Goal: Transaction & Acquisition: Download file/media

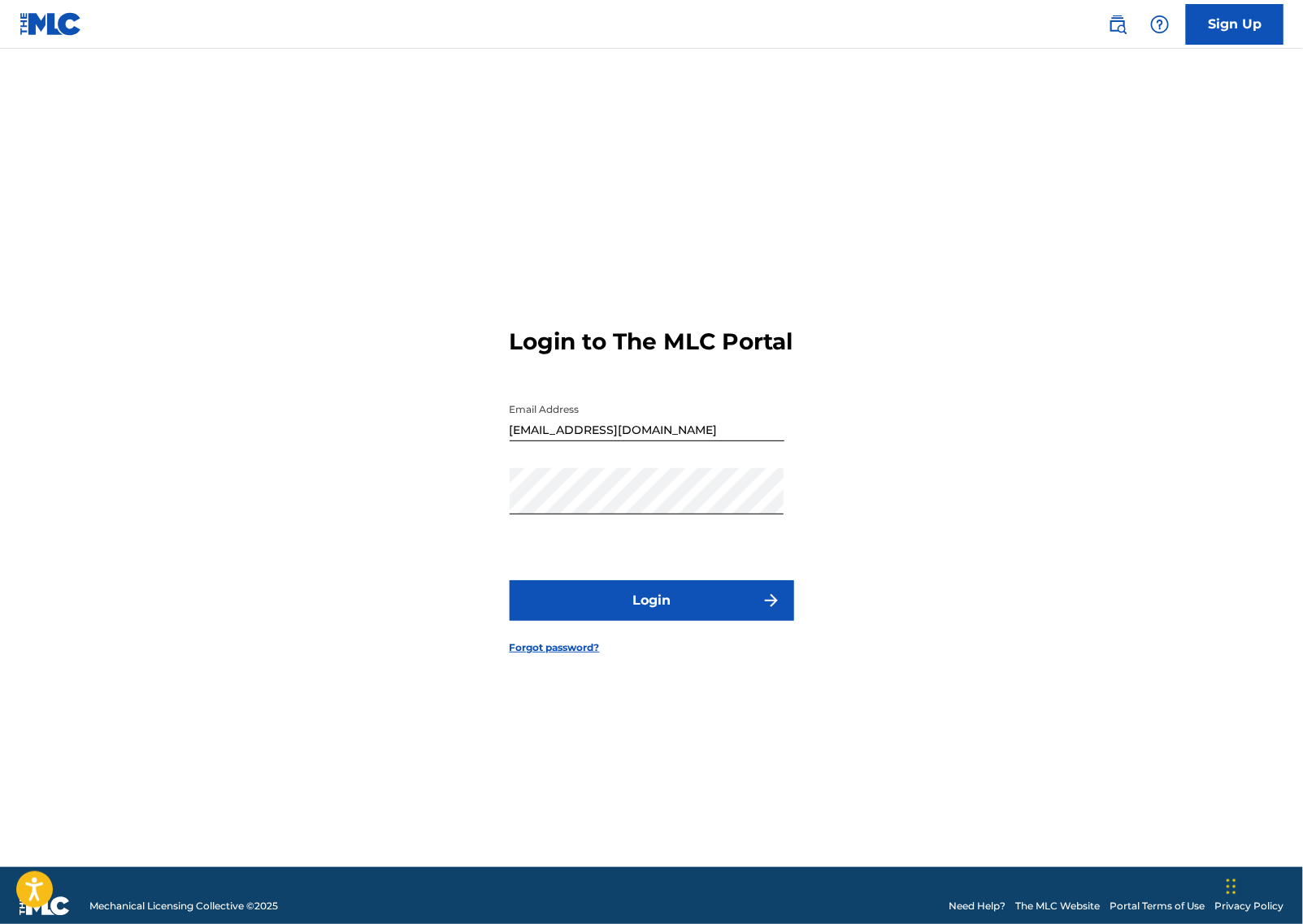
click at [645, 618] on button "Login" at bounding box center [652, 600] width 284 height 41
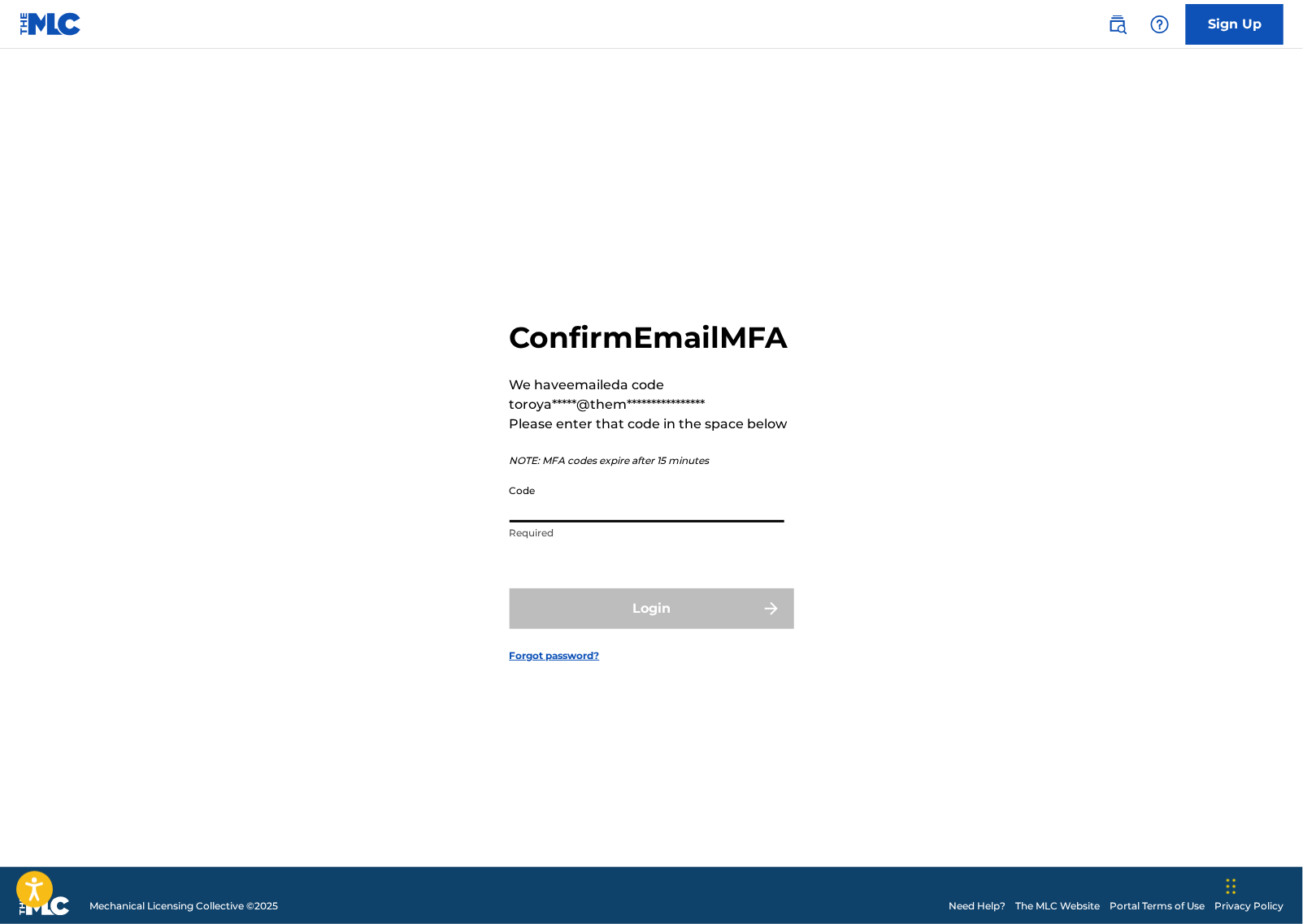
click at [587, 523] on input "Code" at bounding box center [646, 500] width 274 height 47
click at [659, 523] on input "Code" at bounding box center [646, 500] width 274 height 47
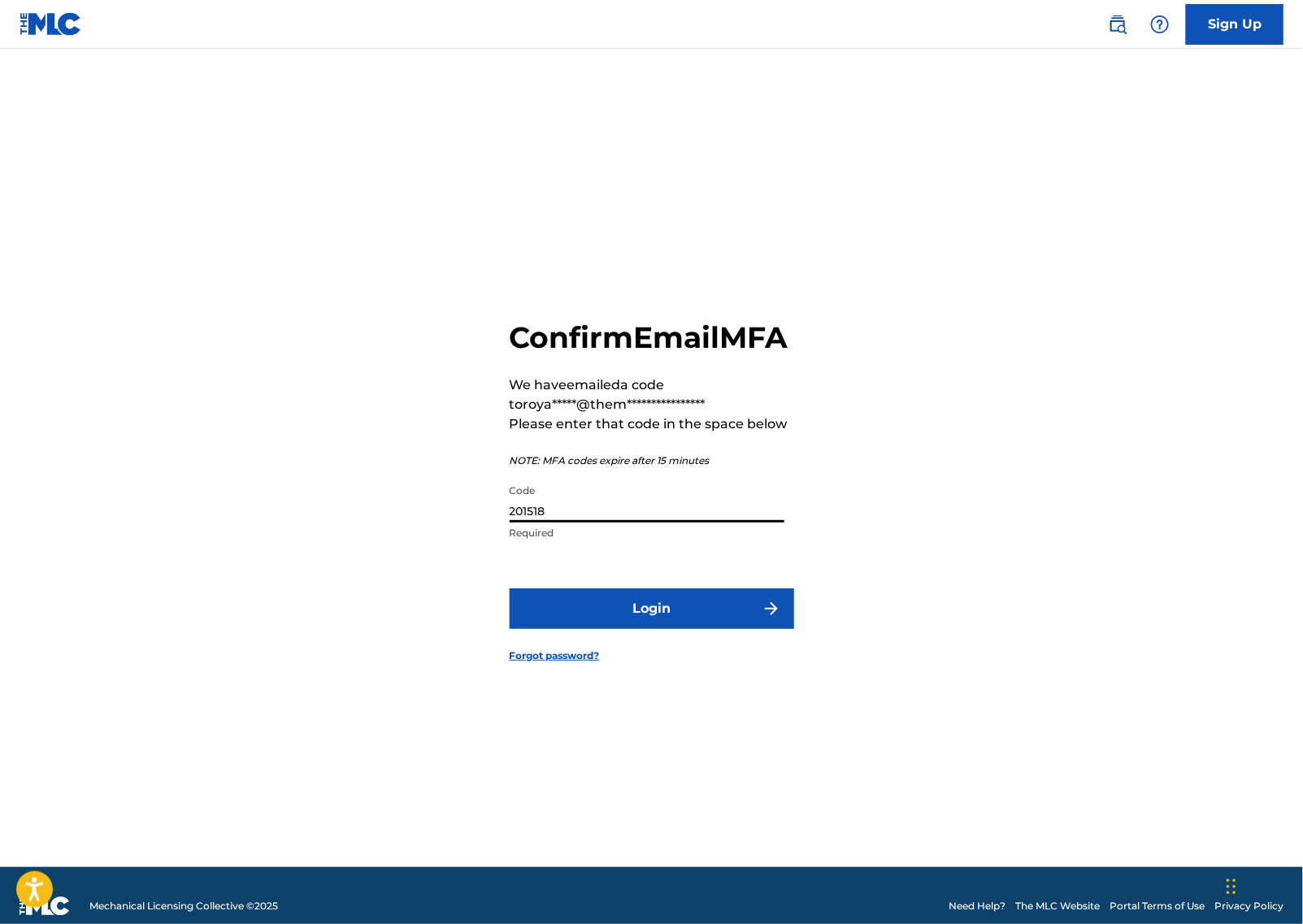
type input "201518"
click at [510, 589] on button "Login" at bounding box center [652, 609] width 284 height 41
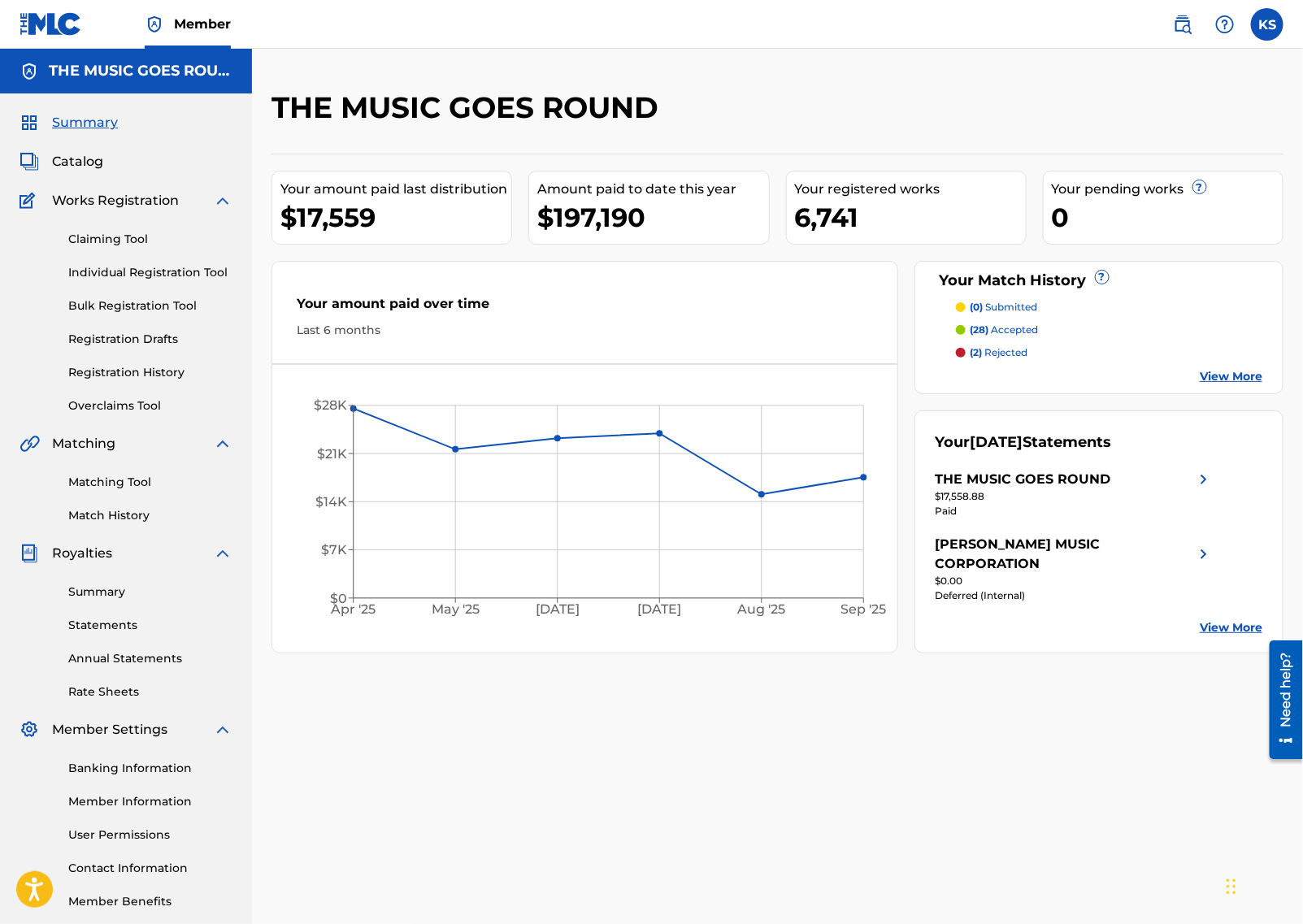
click at [102, 625] on link "Statements" at bounding box center [150, 625] width 164 height 17
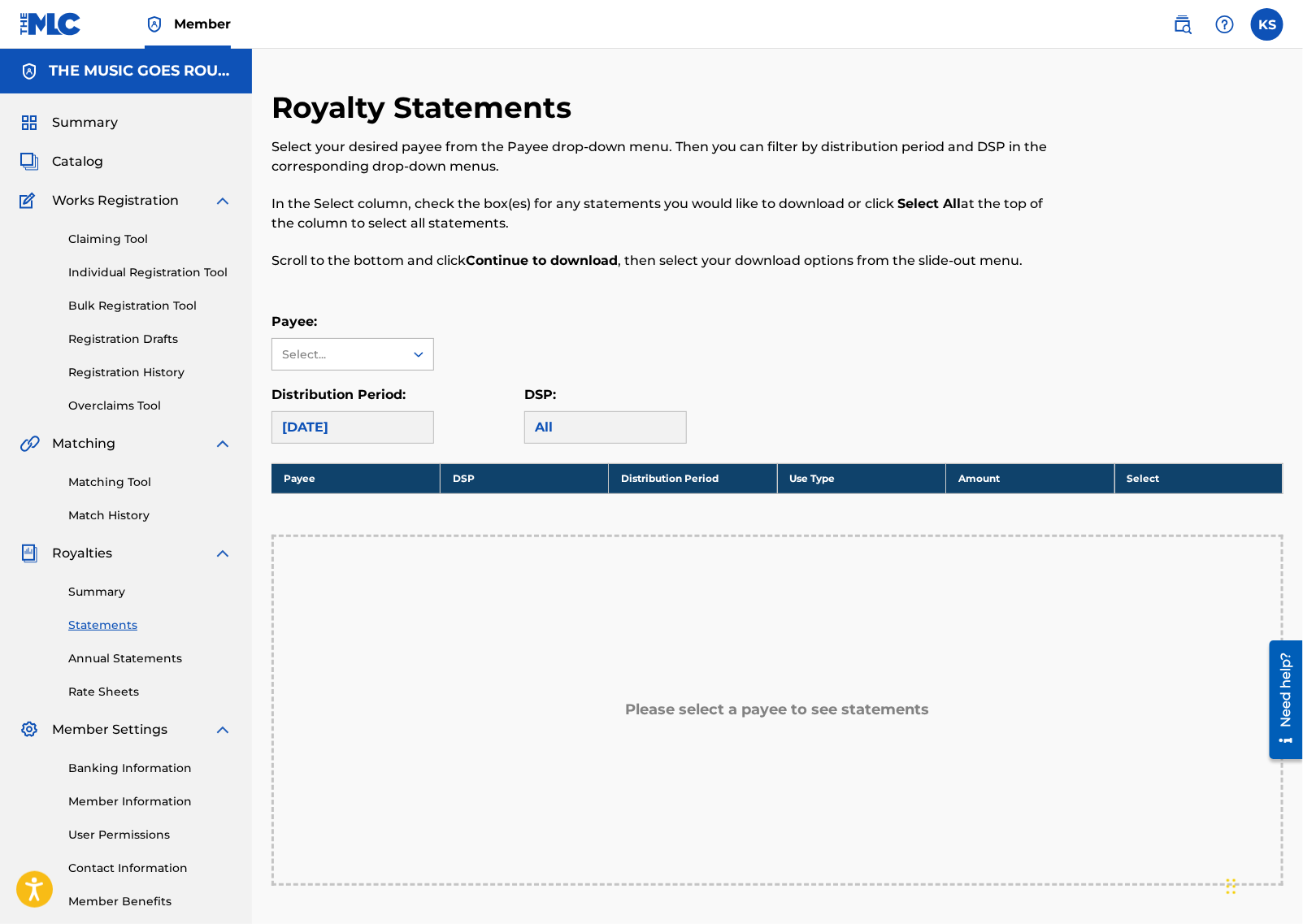
click at [364, 361] on div "Select..." at bounding box center [337, 354] width 111 height 17
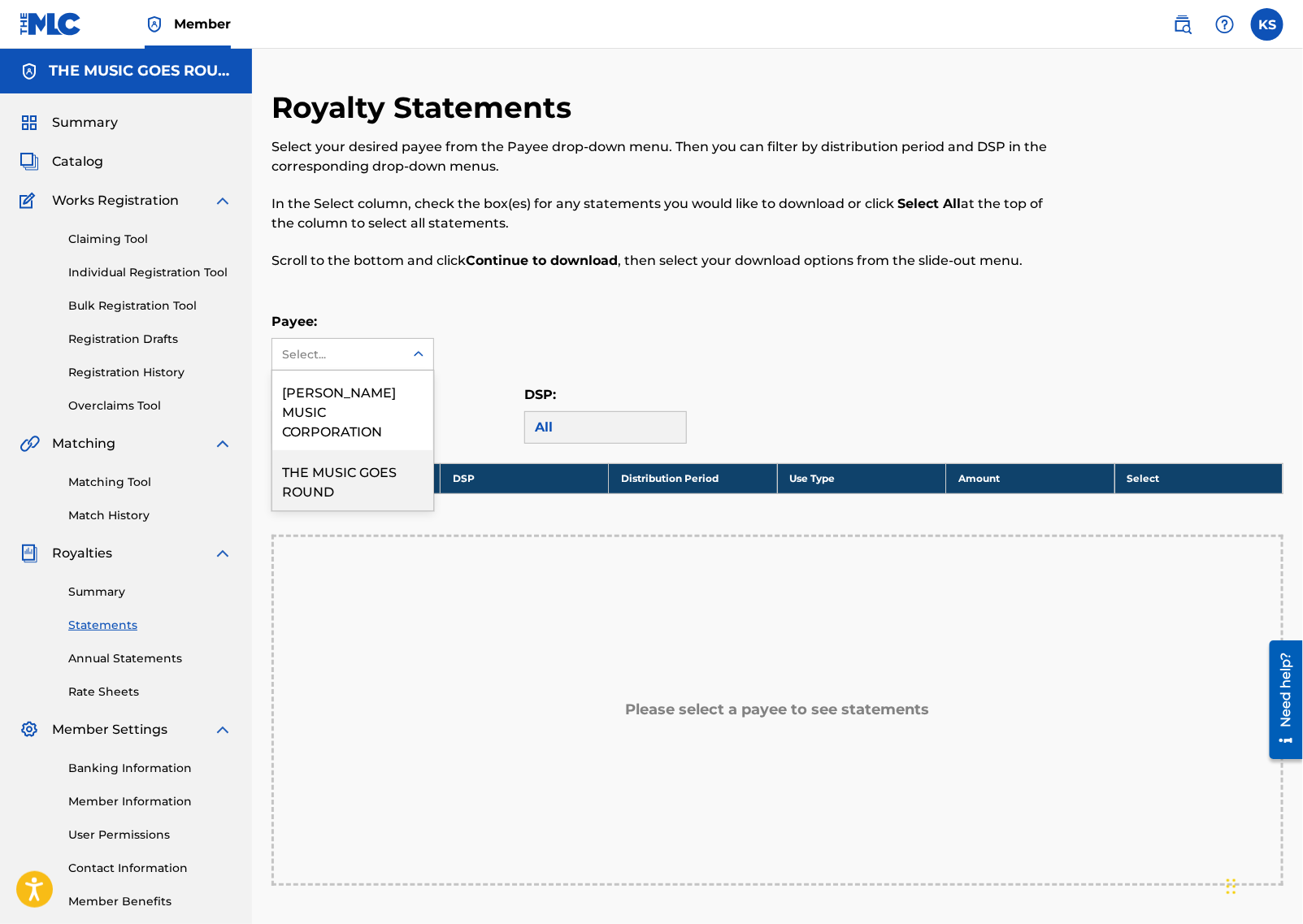
click at [351, 450] on div "THE MUSIC GOES ROUND" at bounding box center [353, 480] width 161 height 60
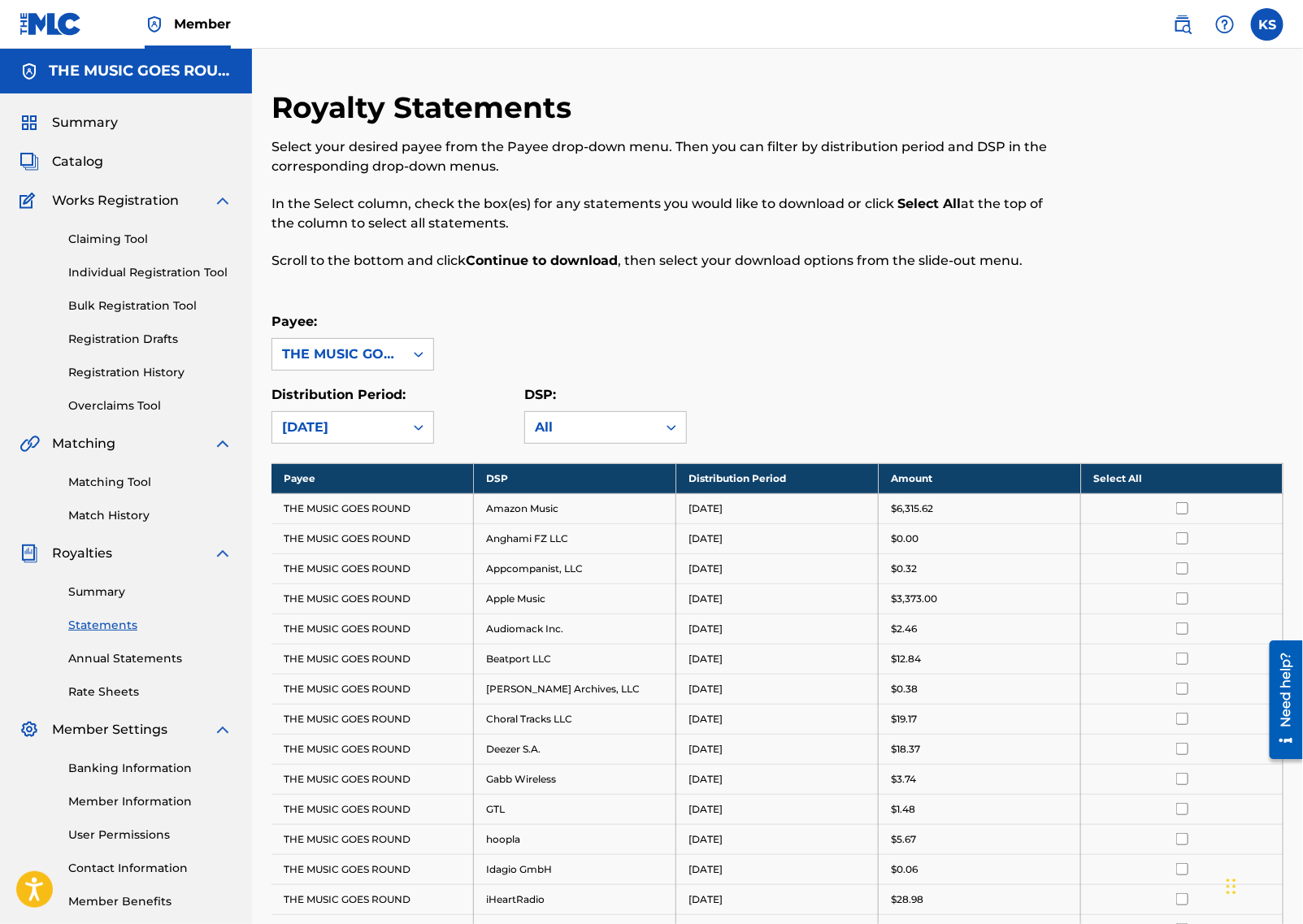
click at [1109, 470] on th "Select All" at bounding box center [1182, 479] width 203 height 30
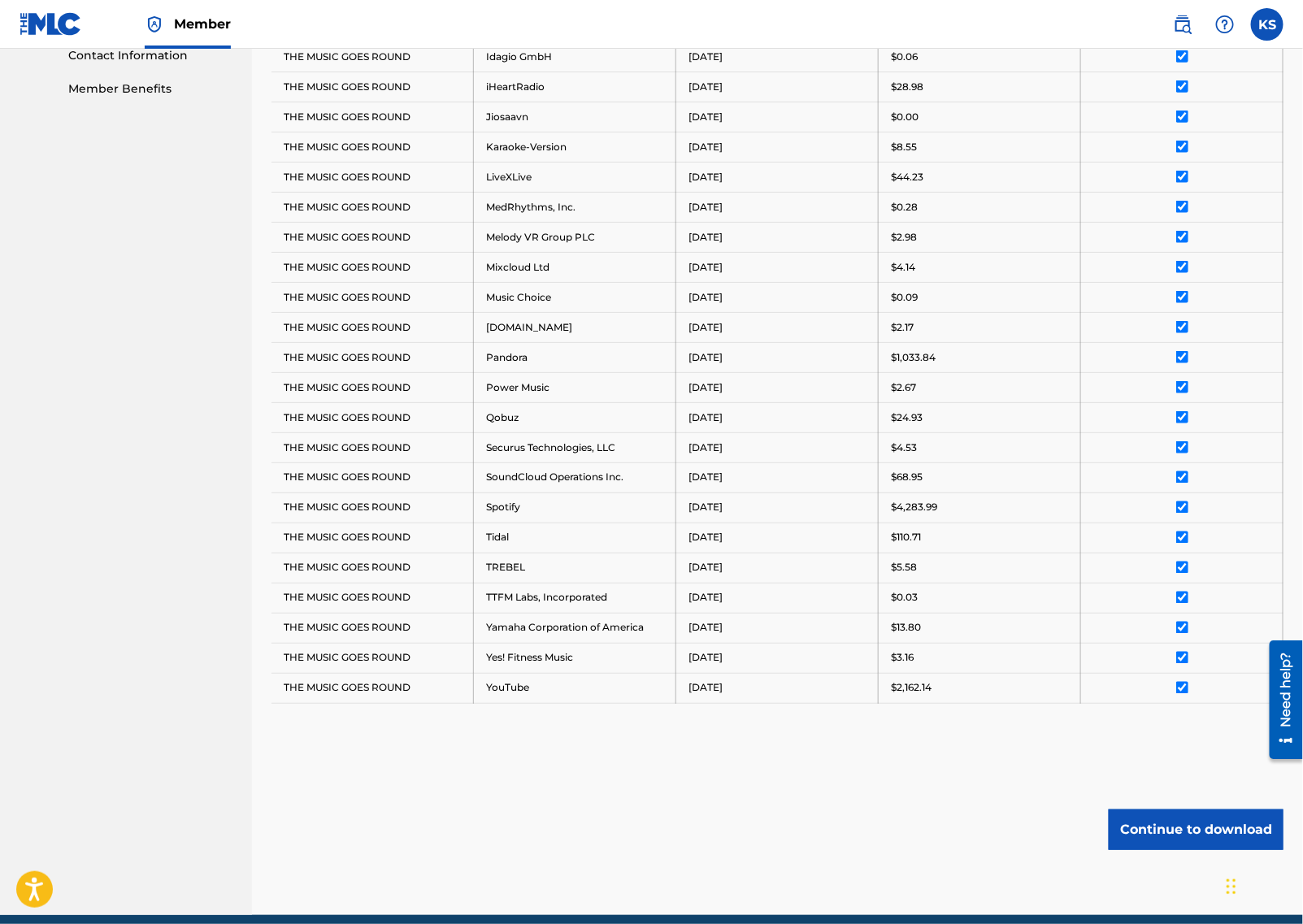
scroll to position [876, 0]
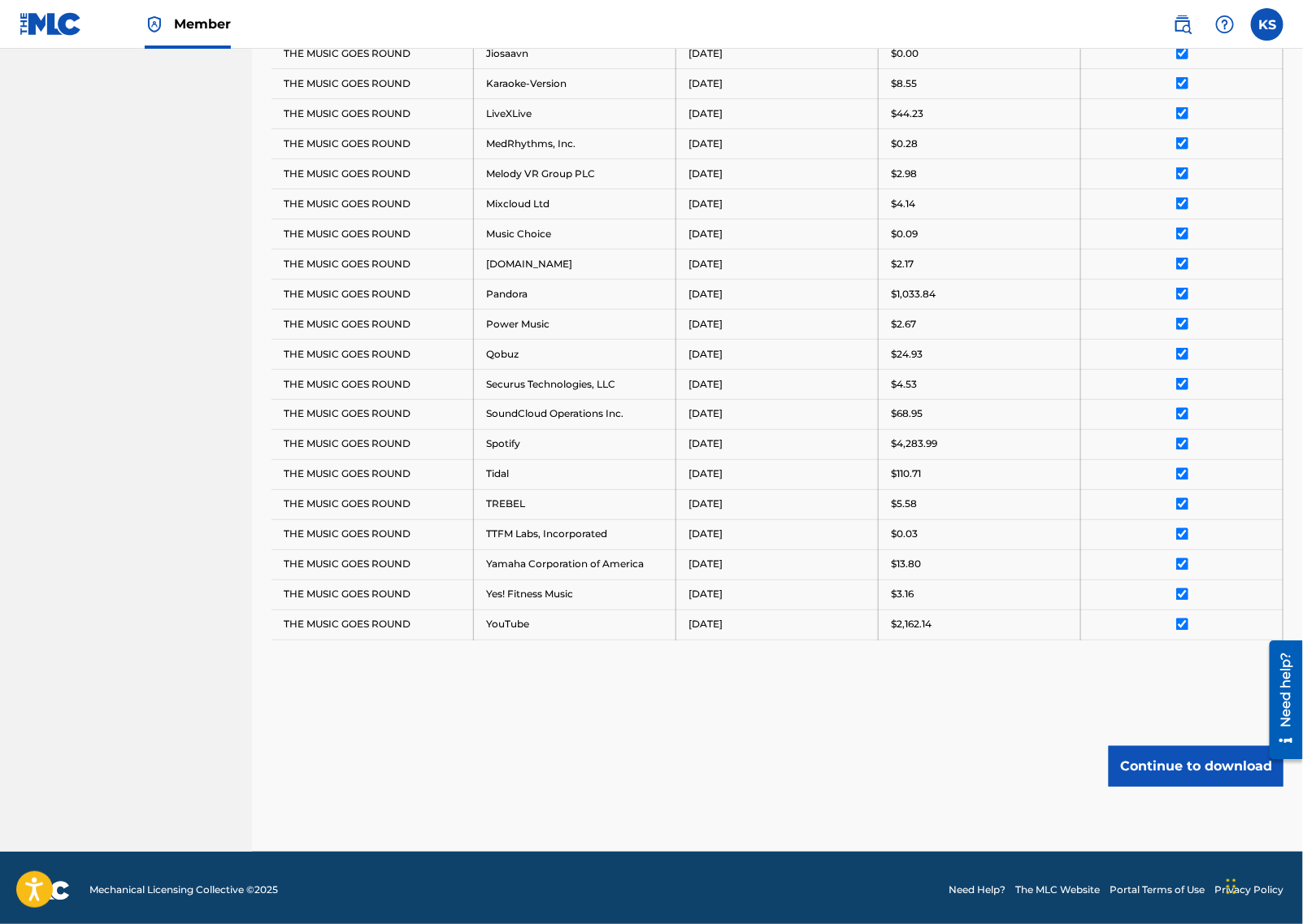
click at [1196, 764] on button "Continue to download" at bounding box center [1197, 766] width 175 height 41
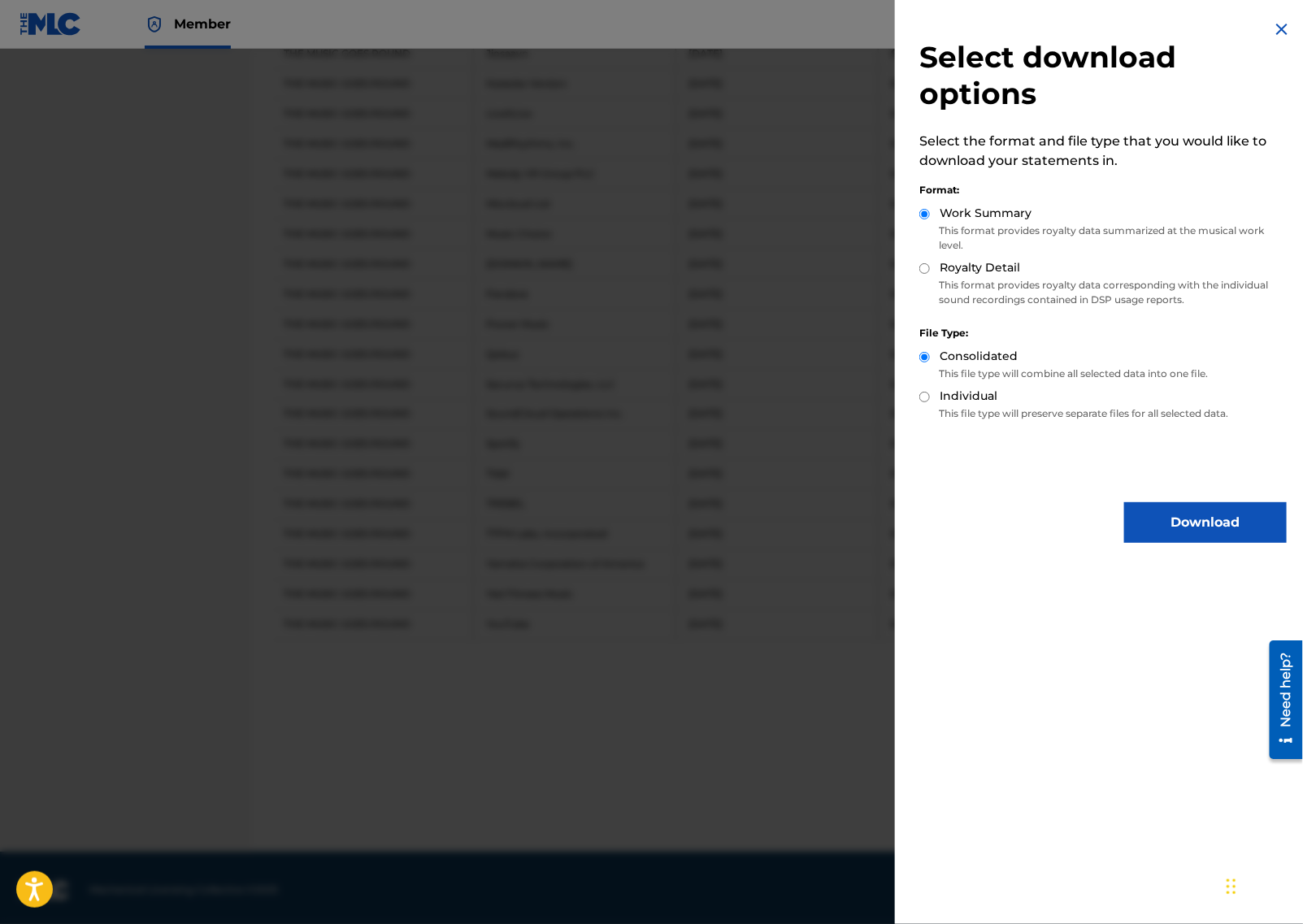
click at [946, 264] on label "Royalty Detail" at bounding box center [980, 268] width 80 height 17
click at [930, 264] on input "Royalty Detail" at bounding box center [924, 269] width 11 height 11
radio input "true"
click at [1185, 526] on button "Download" at bounding box center [1205, 522] width 163 height 41
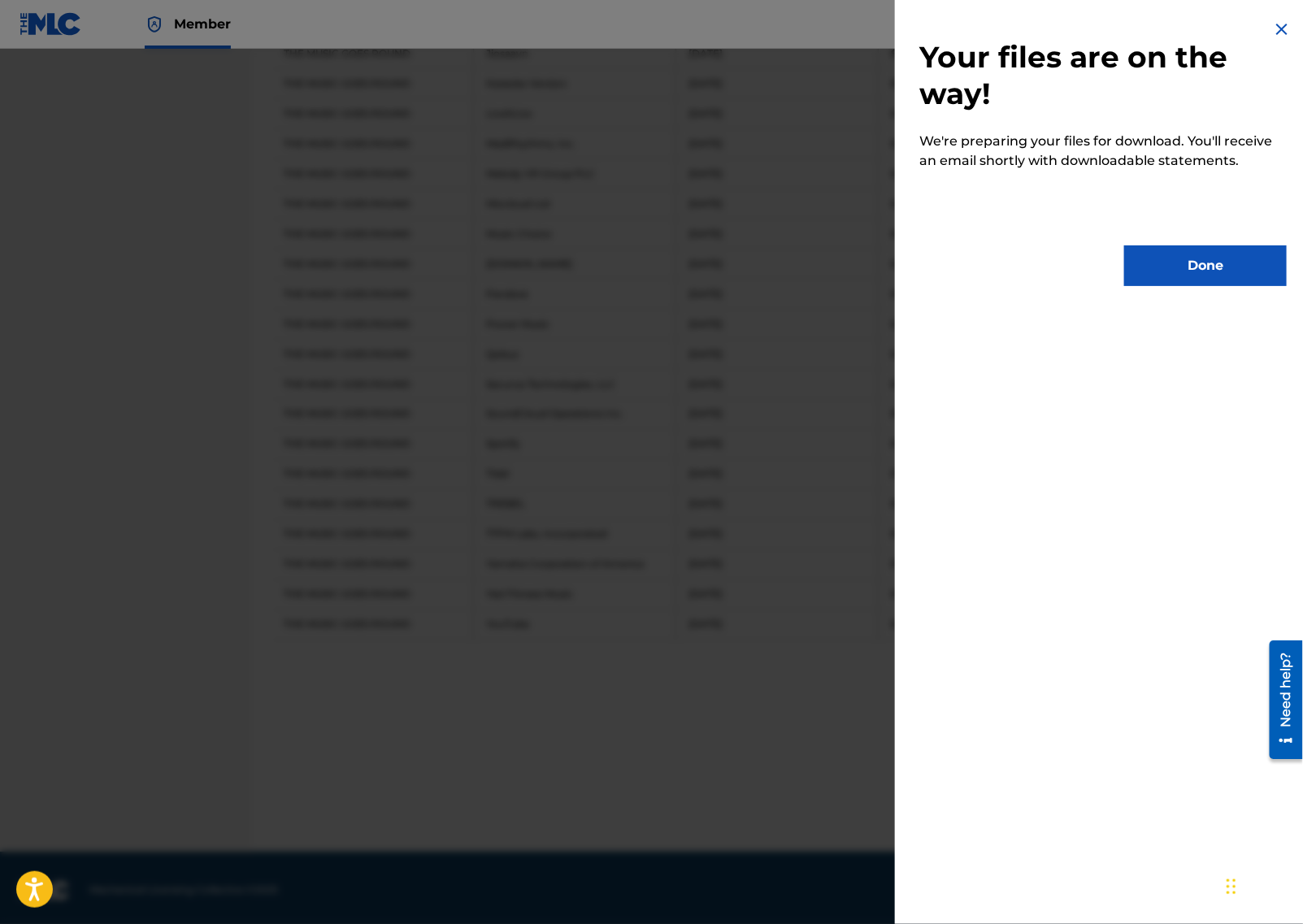
click at [1238, 263] on button "Done" at bounding box center [1205, 265] width 163 height 41
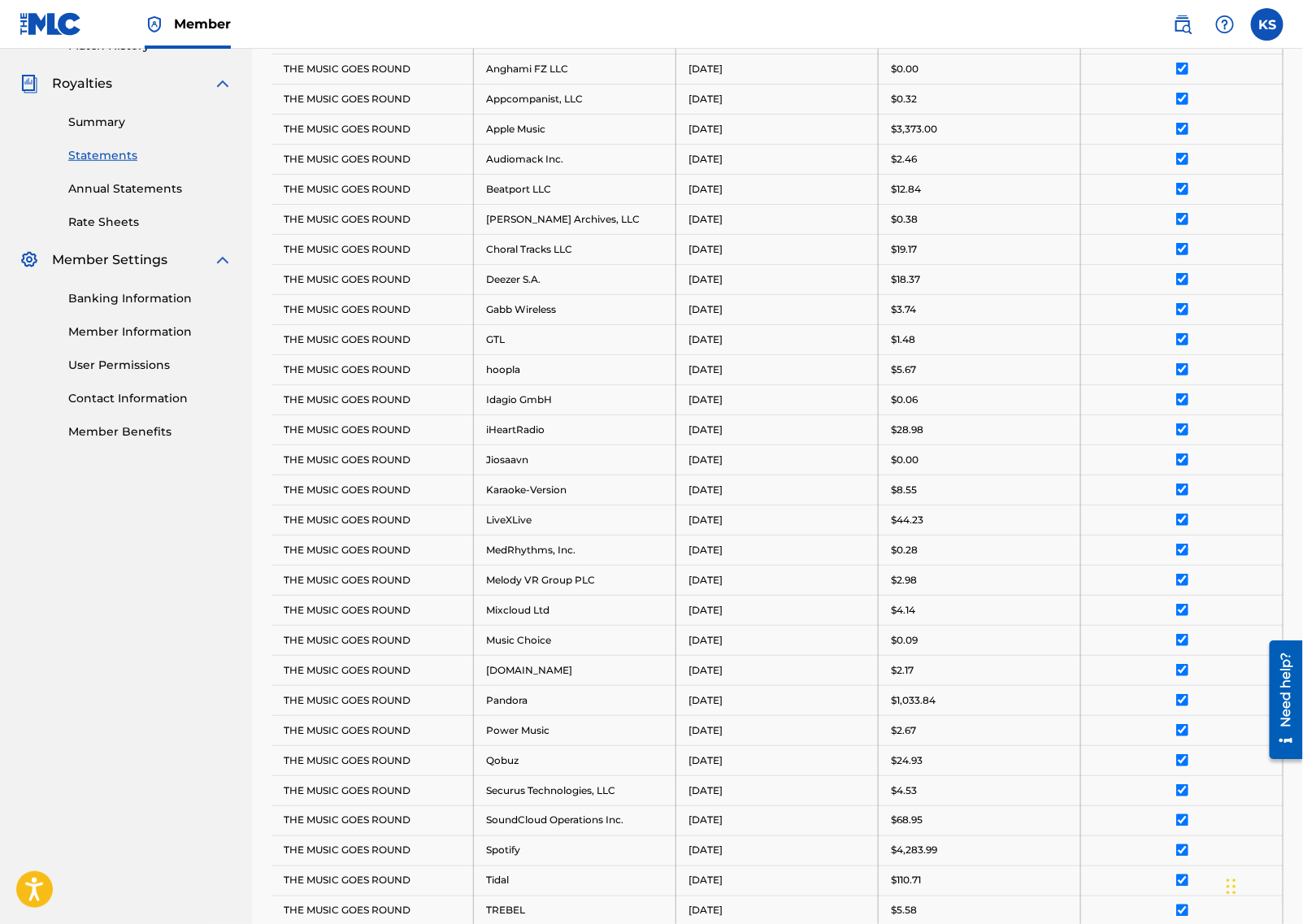
scroll to position [63, 0]
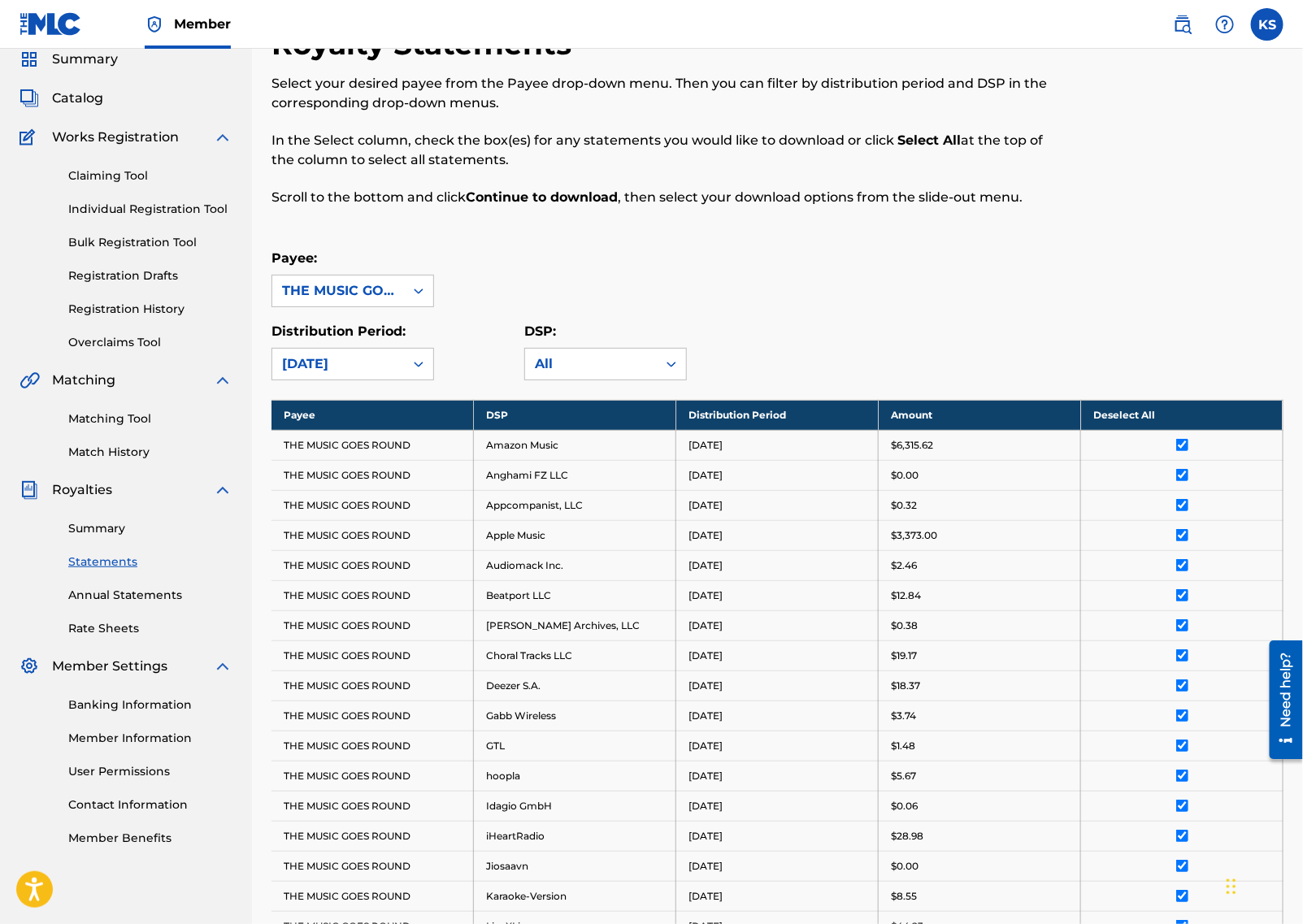
click at [83, 525] on link "Summary" at bounding box center [150, 529] width 164 height 17
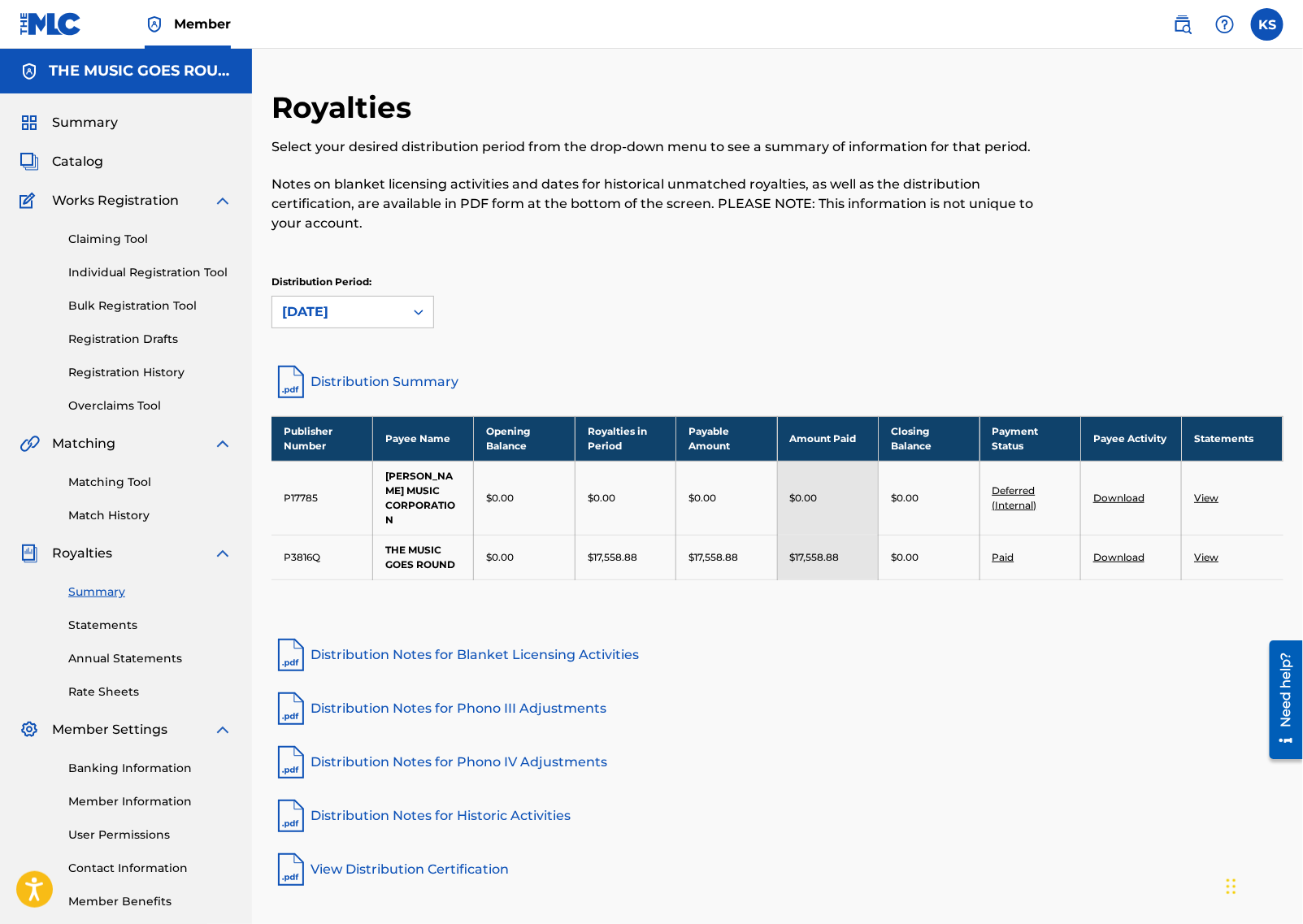
click at [1121, 551] on link "Download" at bounding box center [1119, 557] width 51 height 13
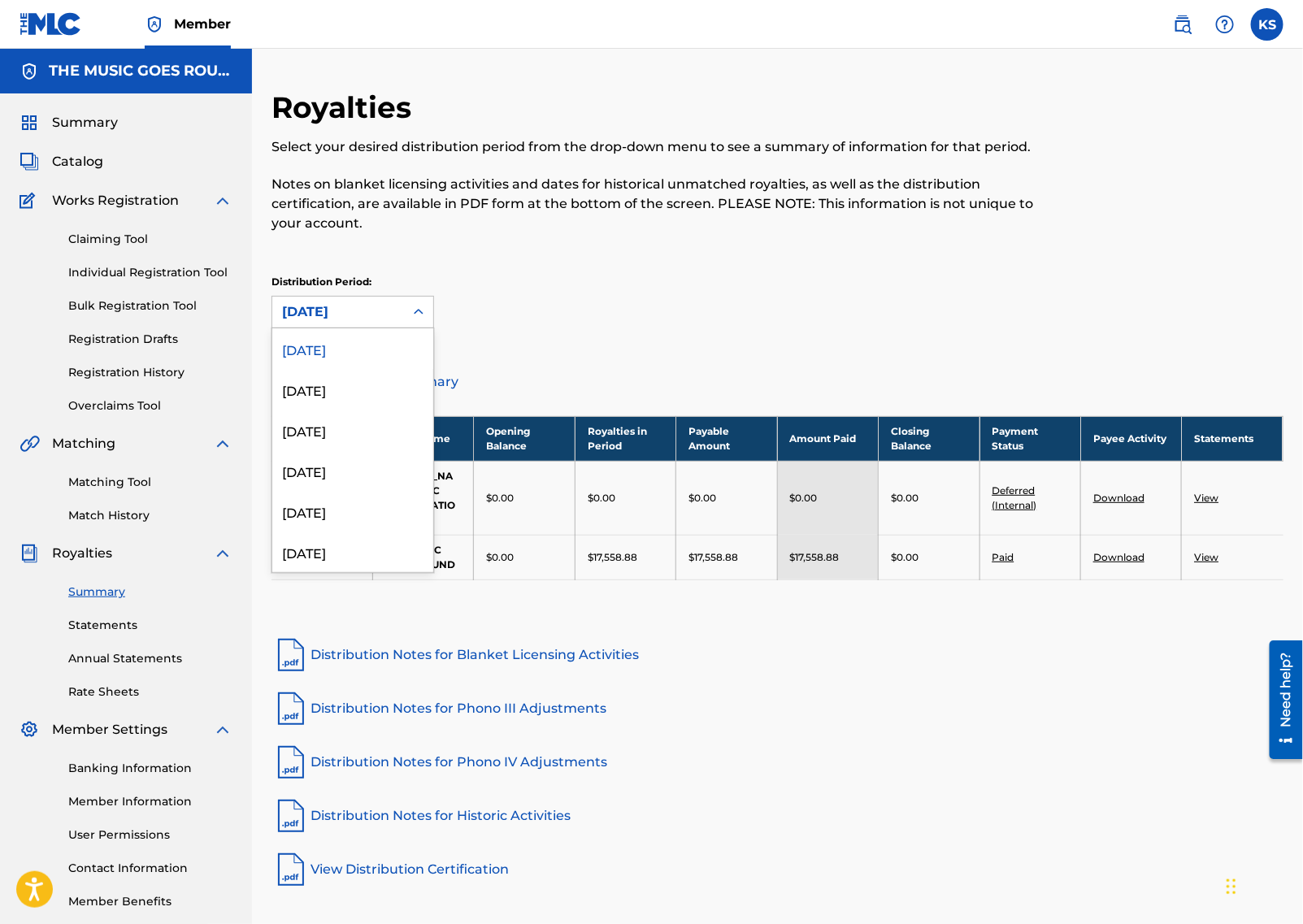
click at [409, 314] on div at bounding box center [418, 312] width 29 height 29
click at [385, 391] on div "[DATE]" at bounding box center [353, 389] width 161 height 41
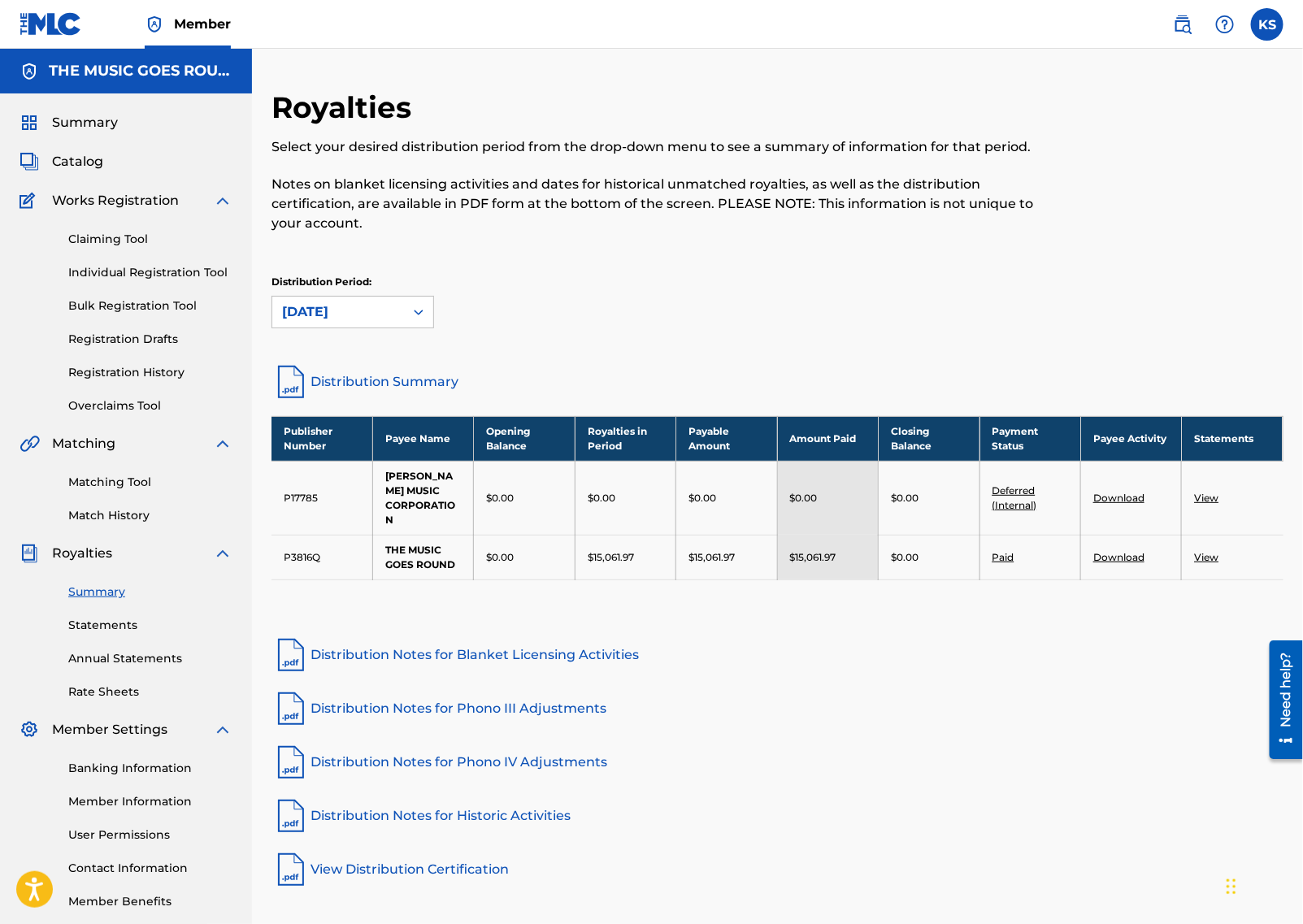
click at [1124, 562] on td "Download" at bounding box center [1131, 557] width 101 height 45
click at [1124, 556] on link "Download" at bounding box center [1119, 557] width 51 height 13
click at [401, 303] on div "[DATE]" at bounding box center [339, 312] width 132 height 31
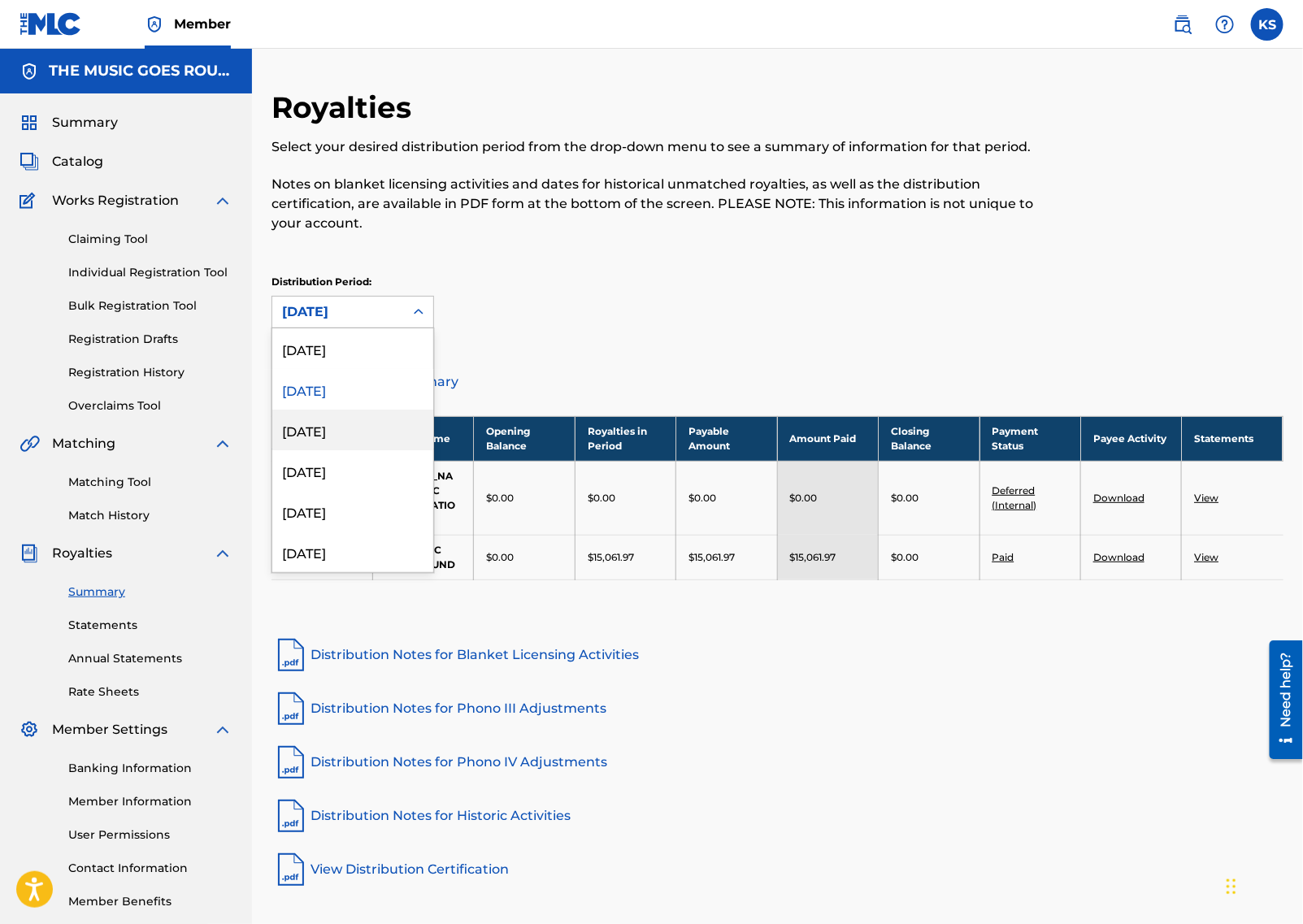
click at [335, 429] on div "[DATE]" at bounding box center [353, 429] width 161 height 41
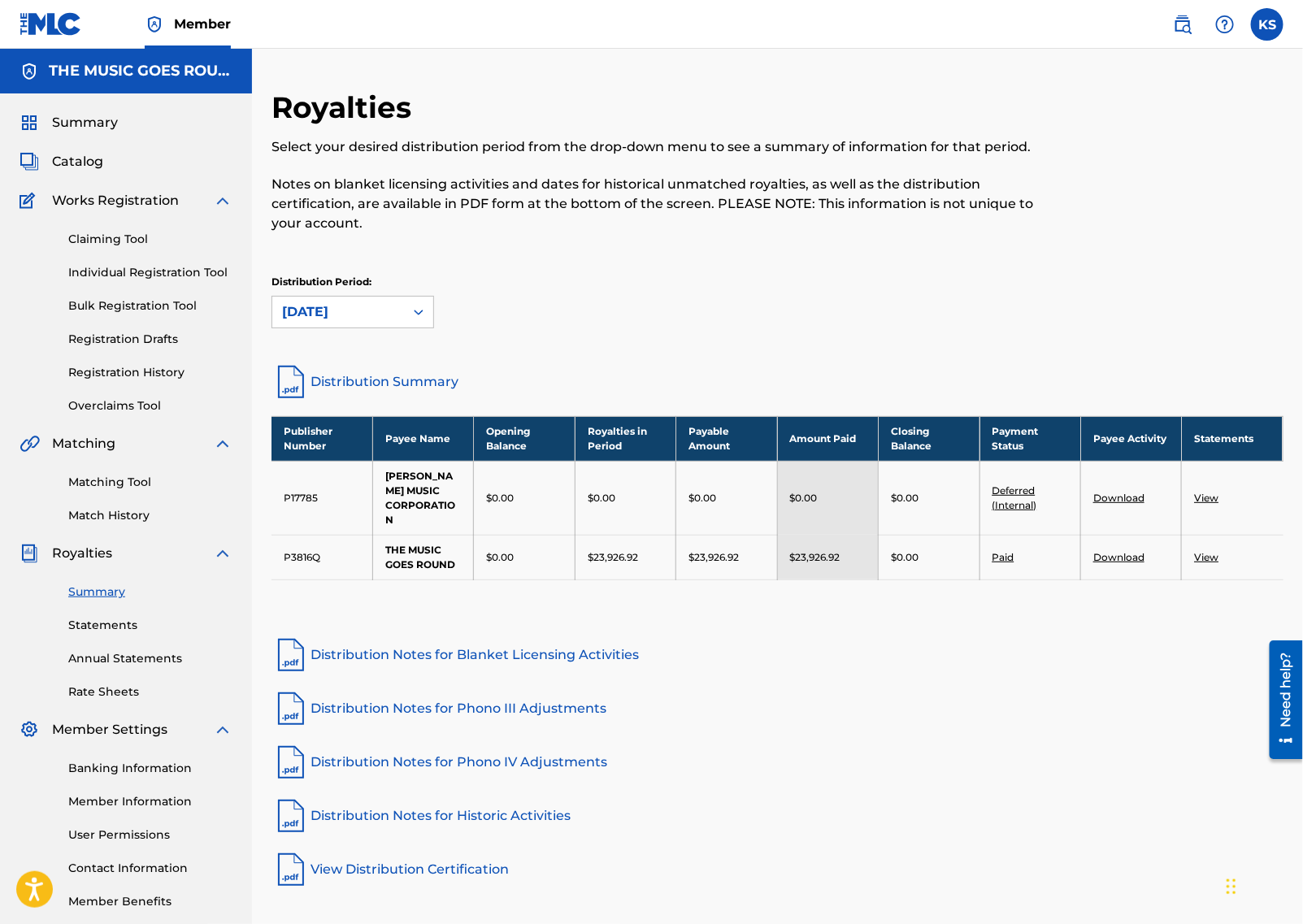
click at [1100, 556] on link "Download" at bounding box center [1119, 557] width 51 height 13
click at [382, 305] on div "[DATE]" at bounding box center [338, 312] width 113 height 19
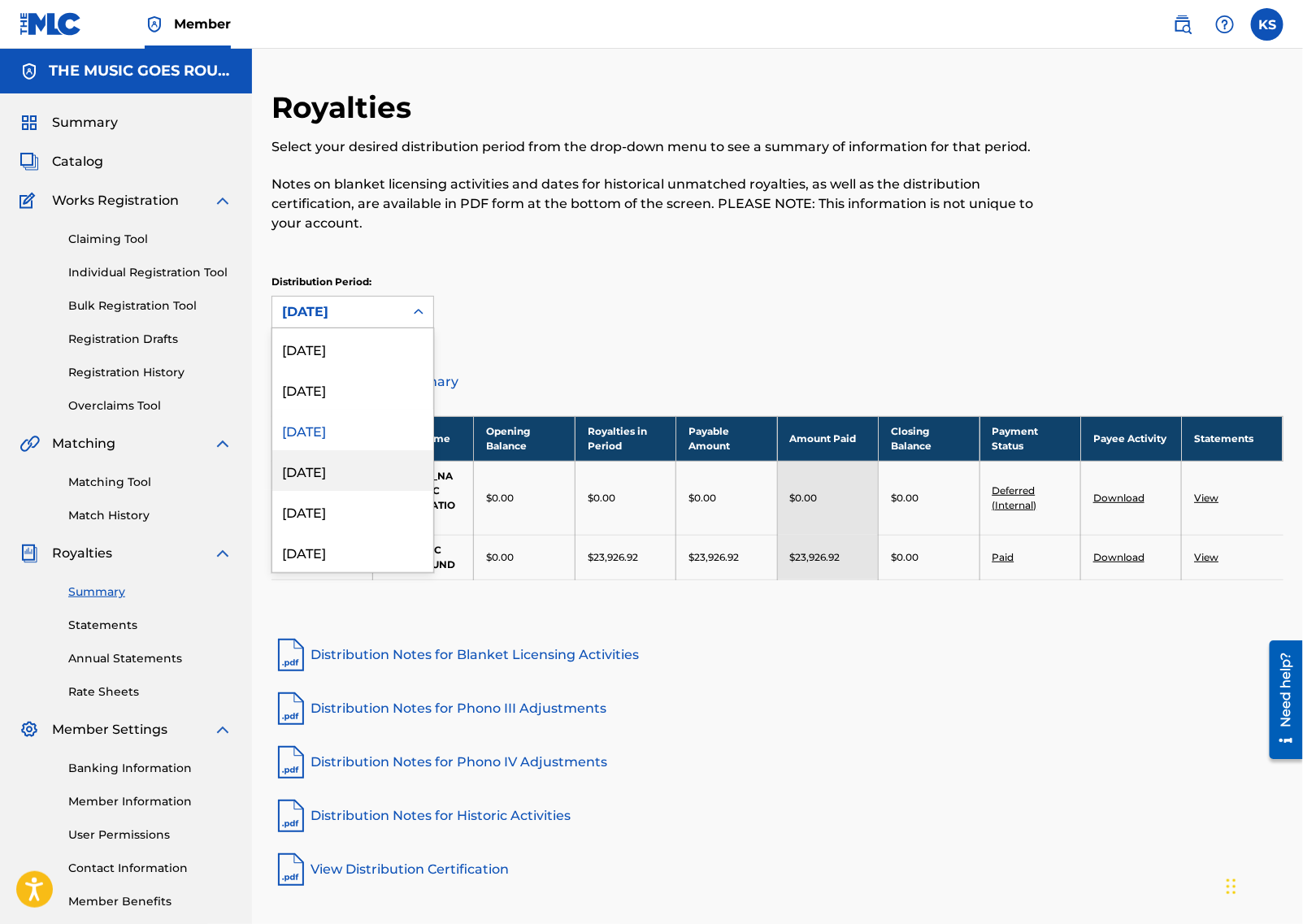
click at [347, 475] on div "[DATE]" at bounding box center [353, 470] width 161 height 41
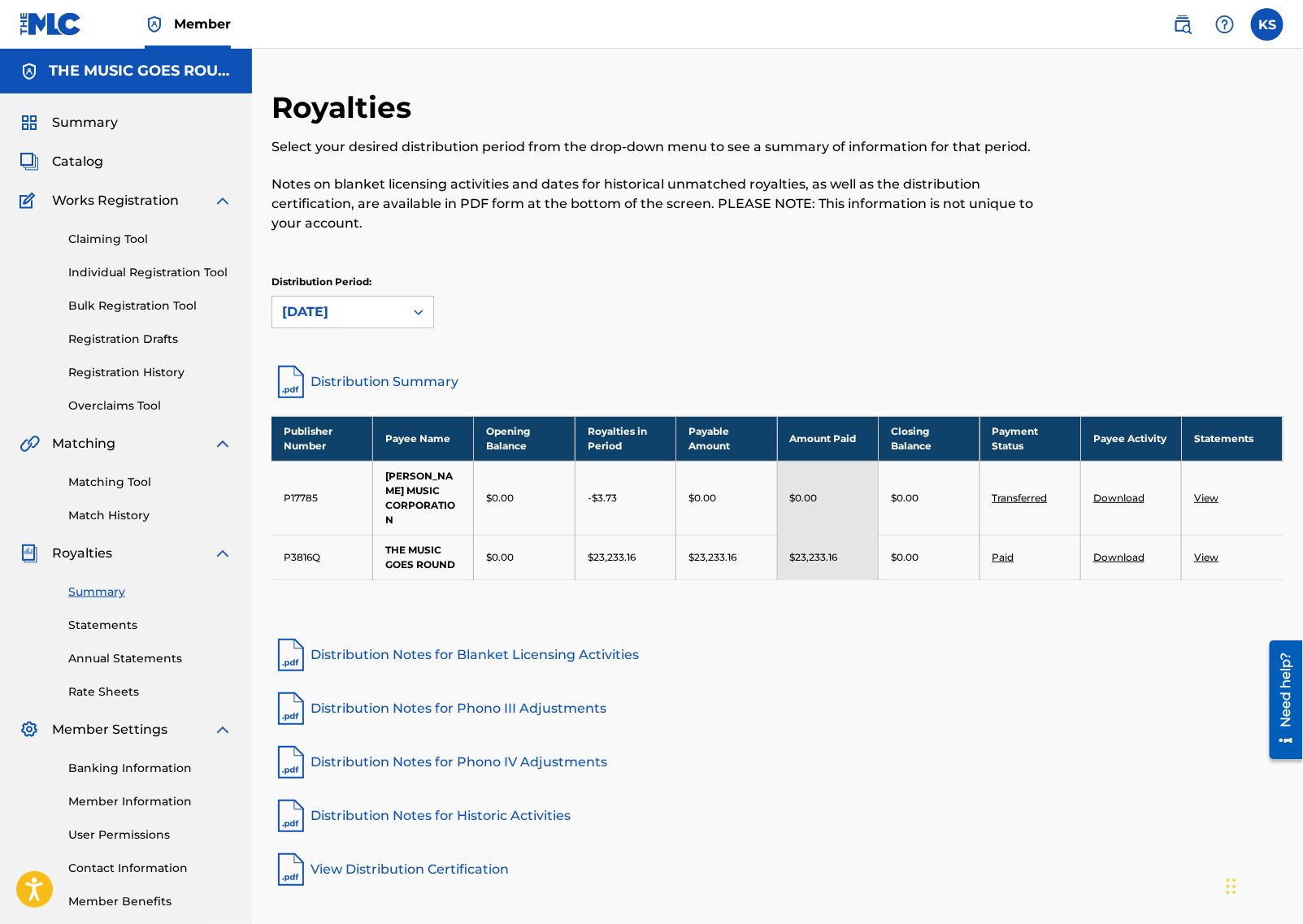
click at [1109, 559] on link "Download" at bounding box center [1119, 557] width 51 height 13
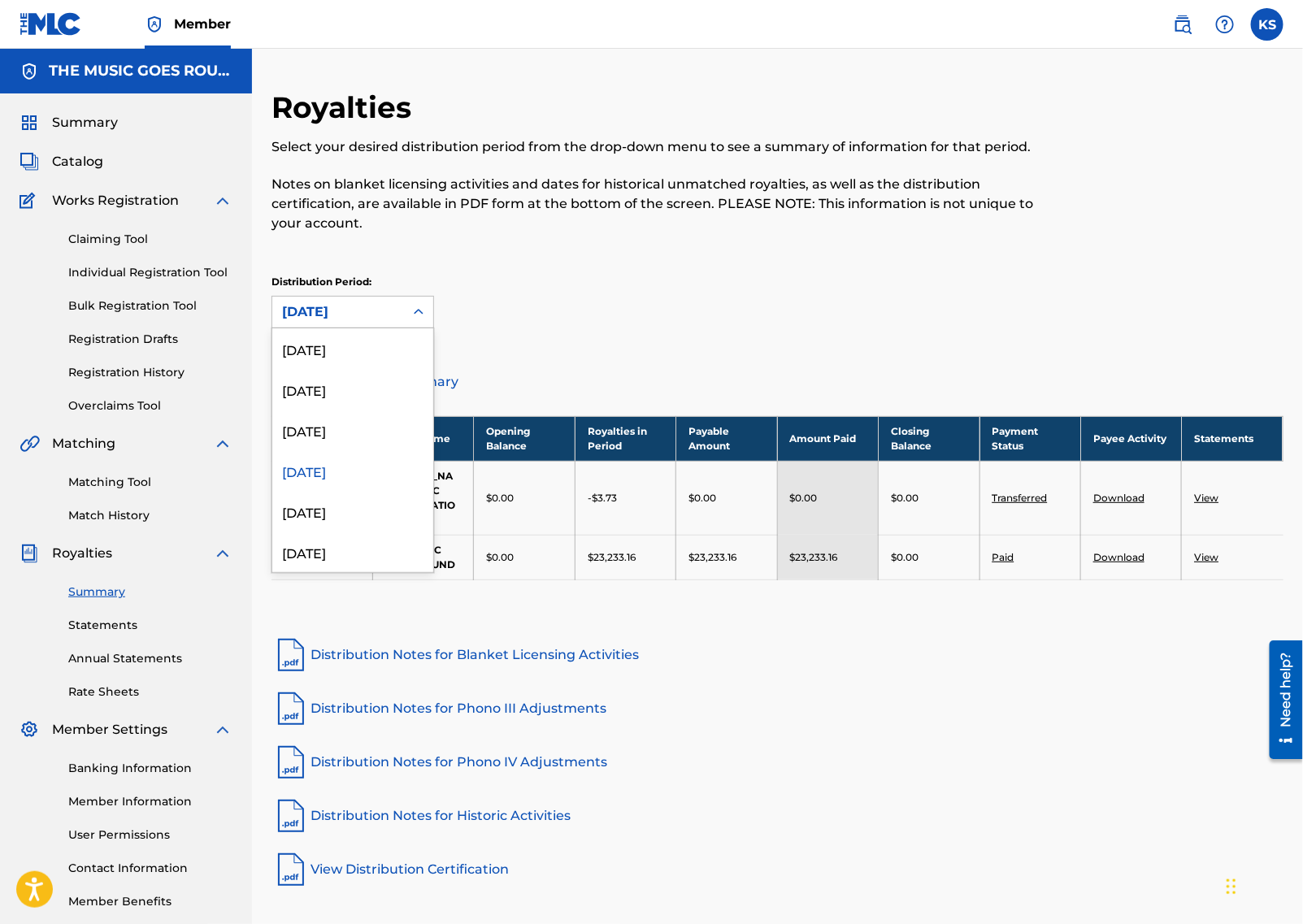
drag, startPoint x: 409, startPoint y: 319, endPoint x: 412, endPoint y: 329, distance: 10.4
click at [410, 319] on div at bounding box center [418, 312] width 29 height 29
click at [335, 517] on div "[DATE]" at bounding box center [353, 511] width 161 height 41
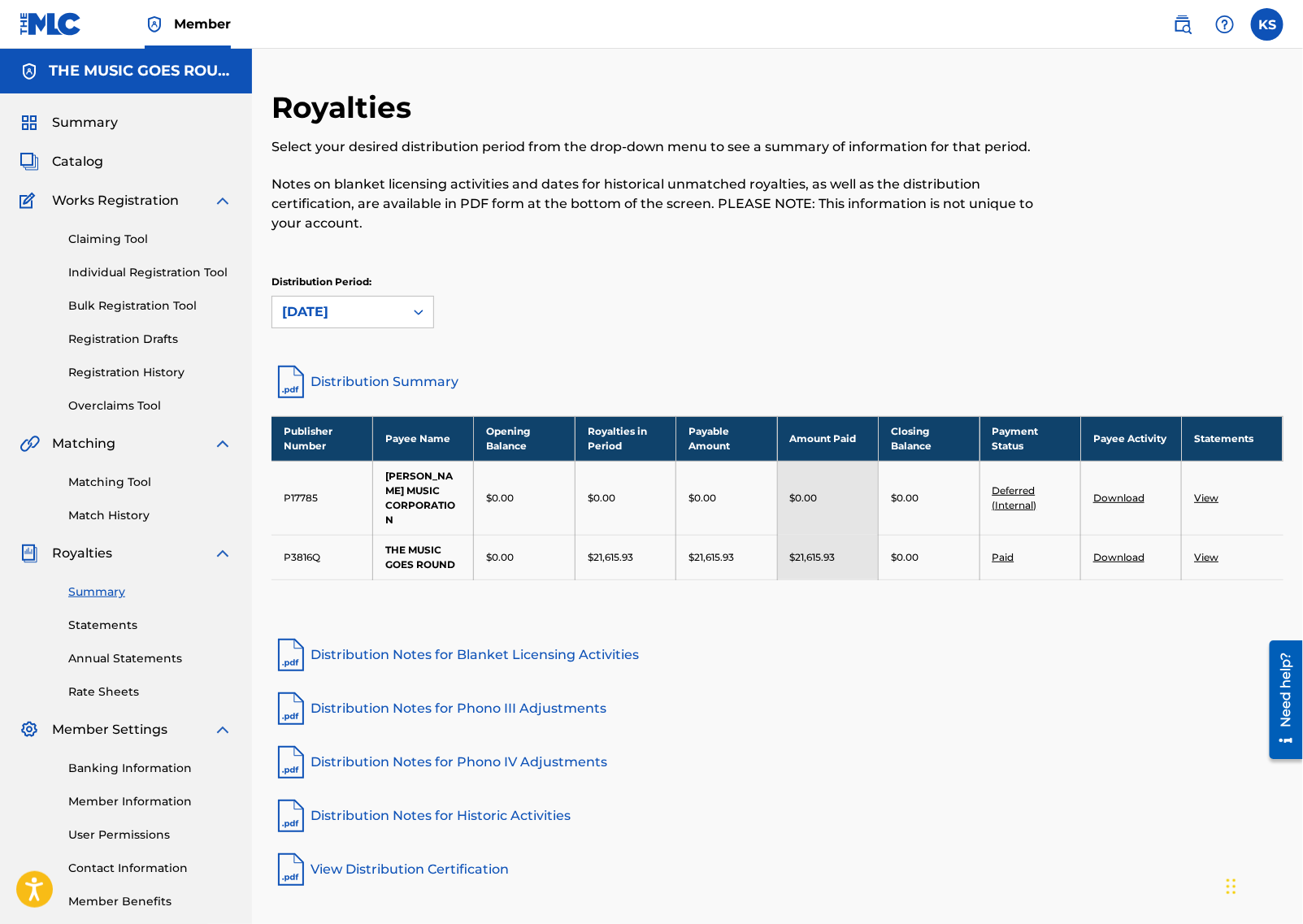
click at [1219, 554] on link "View" at bounding box center [1206, 557] width 24 height 13
click at [1114, 557] on link "Download" at bounding box center [1119, 557] width 51 height 13
click at [360, 314] on div "[DATE]" at bounding box center [338, 312] width 113 height 19
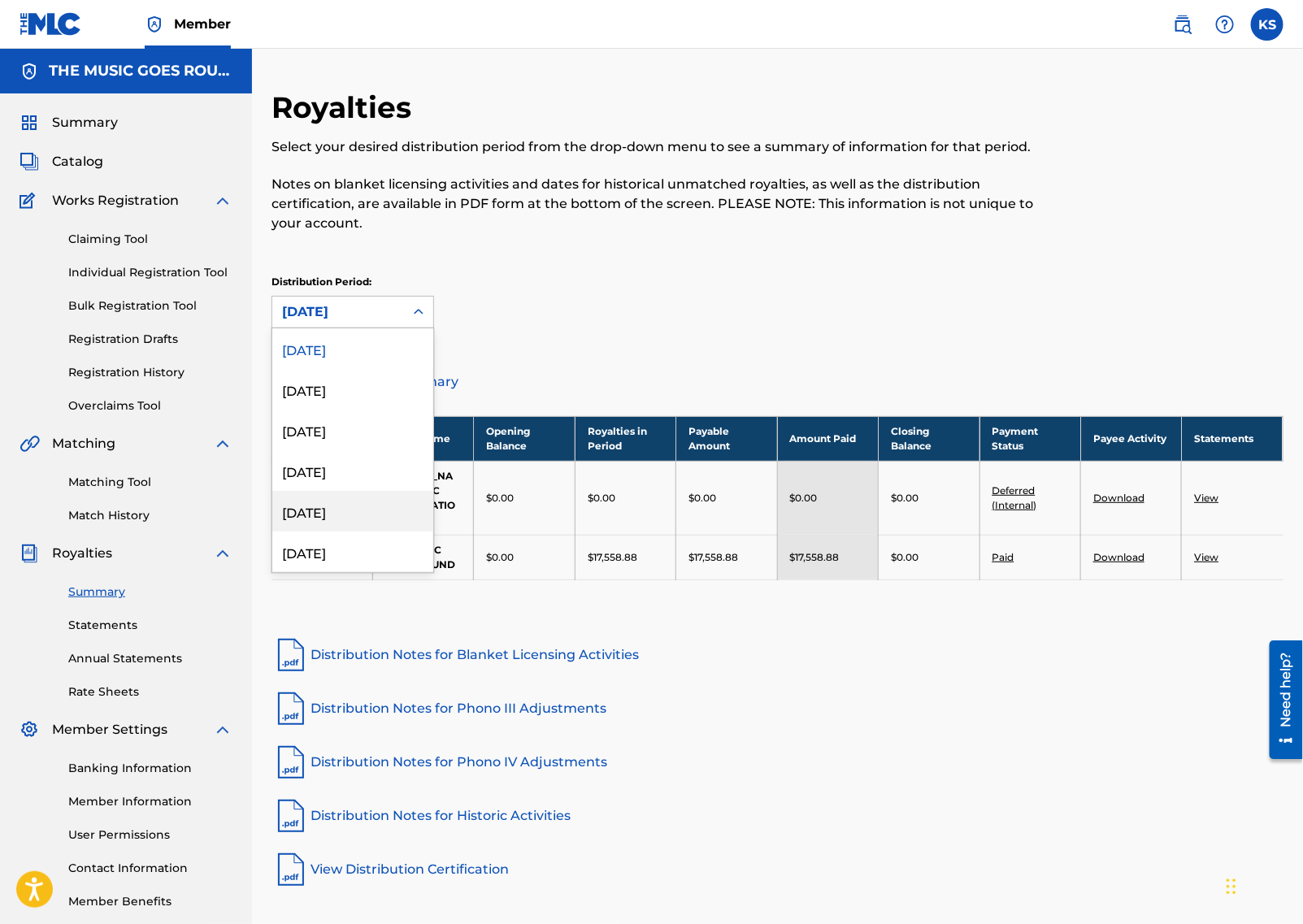
click at [329, 516] on div "[DATE]" at bounding box center [353, 511] width 161 height 41
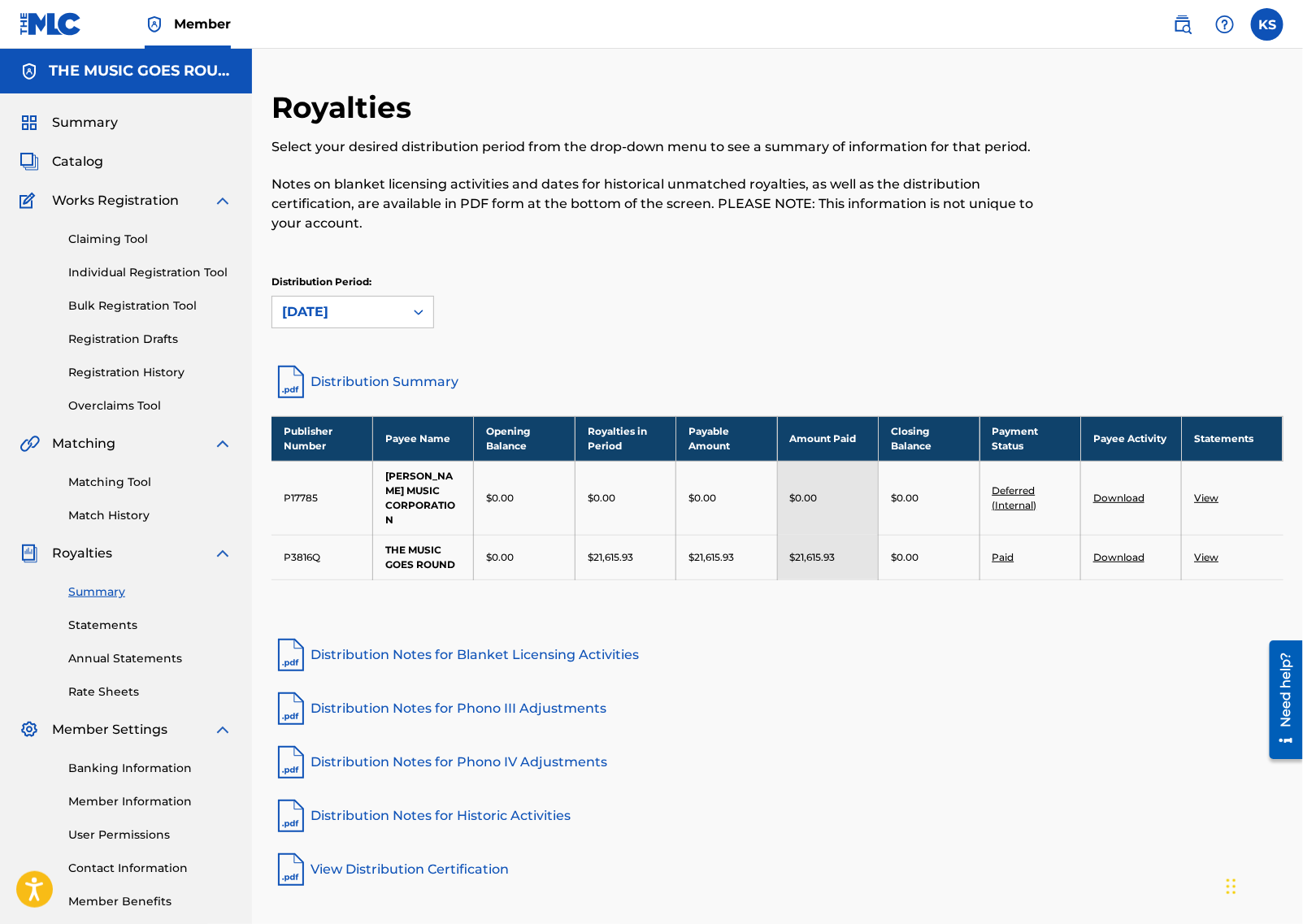
click at [1123, 552] on link "Download" at bounding box center [1119, 557] width 51 height 13
click at [390, 311] on div "[DATE]" at bounding box center [338, 312] width 113 height 19
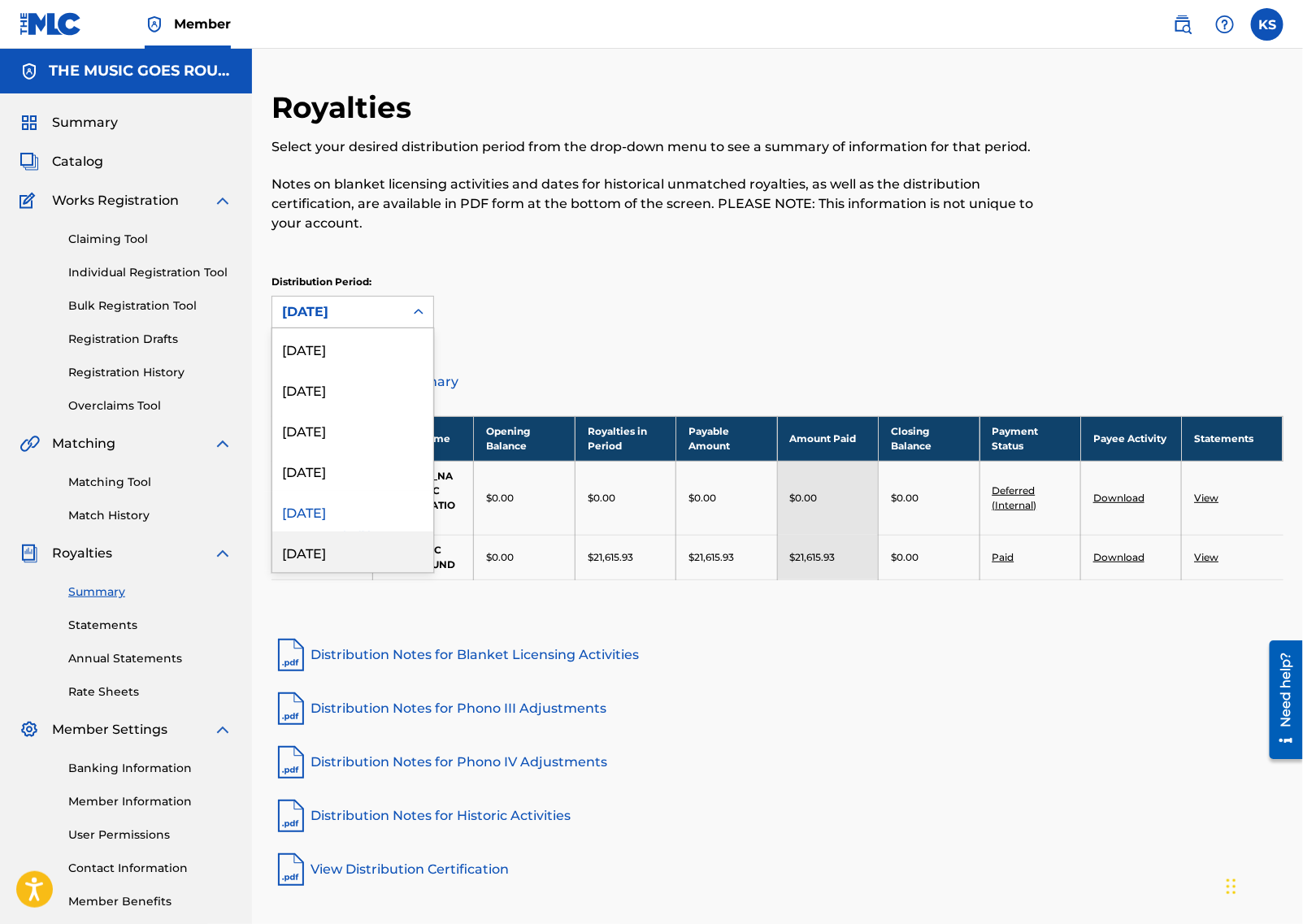
click at [356, 557] on div "[DATE]" at bounding box center [353, 551] width 161 height 41
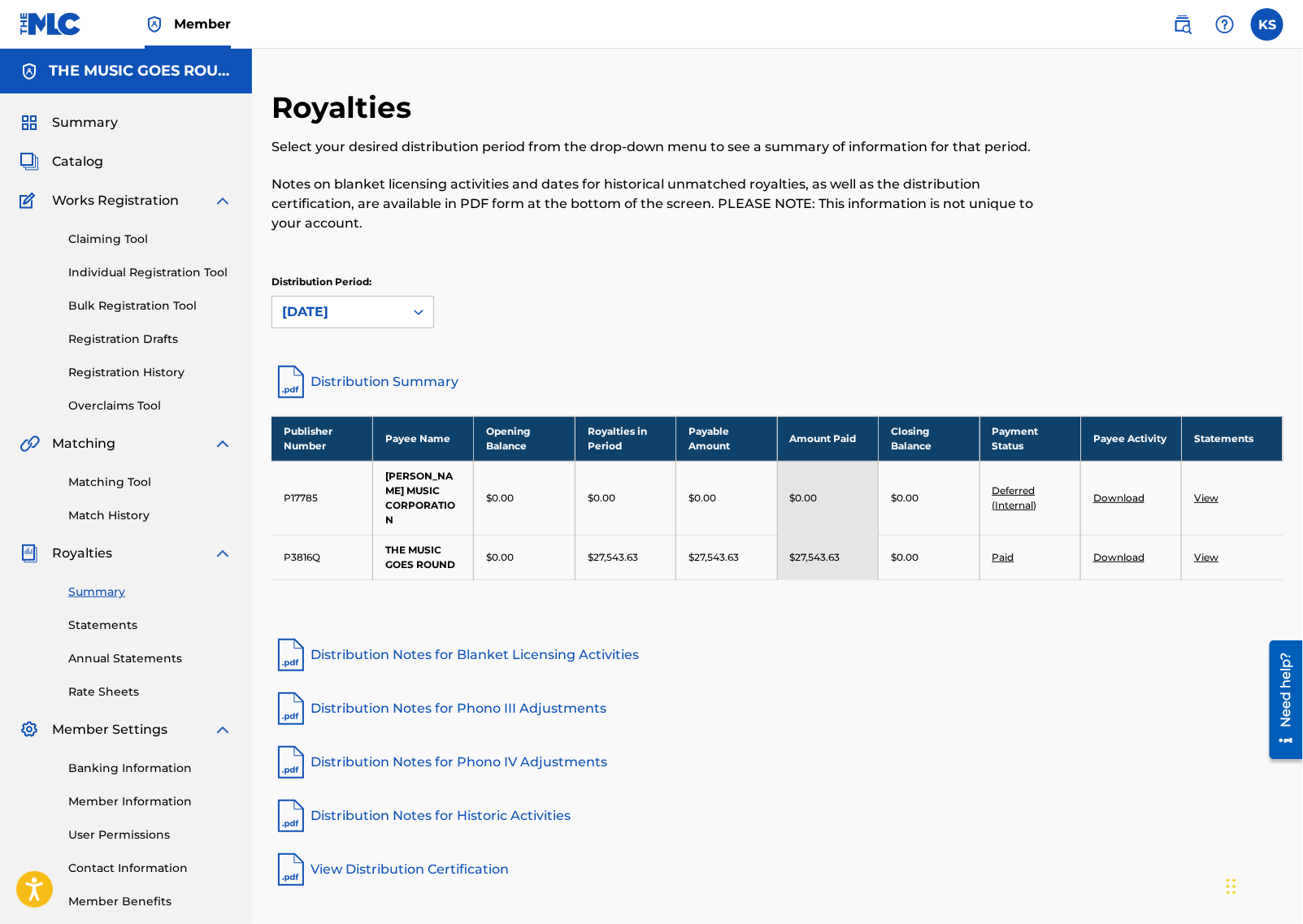
click at [1120, 559] on link "Download" at bounding box center [1119, 557] width 51 height 13
click at [350, 315] on div "[DATE]" at bounding box center [338, 312] width 113 height 19
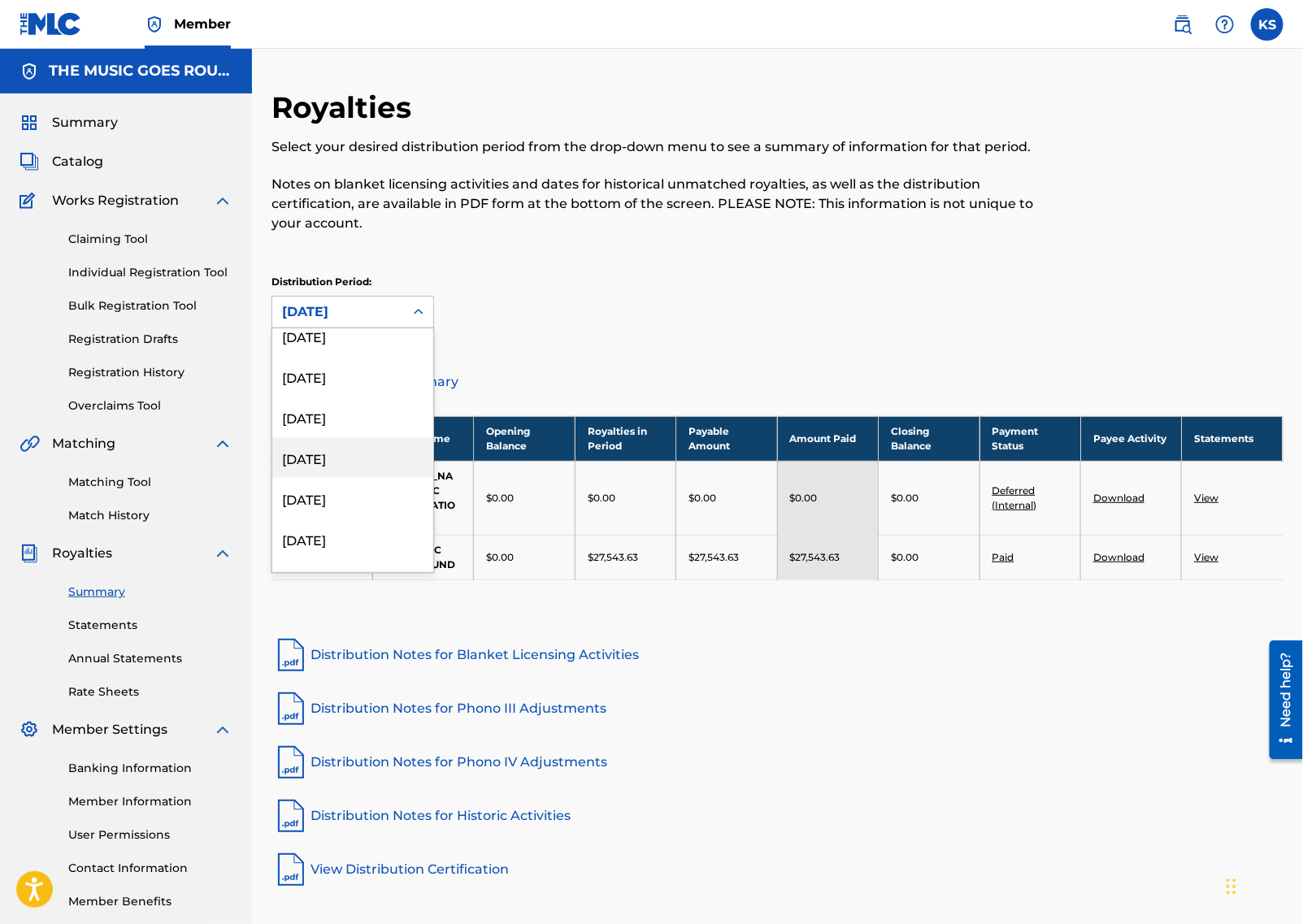
scroll to position [176, 0]
click at [349, 422] on div "[DATE]" at bounding box center [353, 417] width 161 height 41
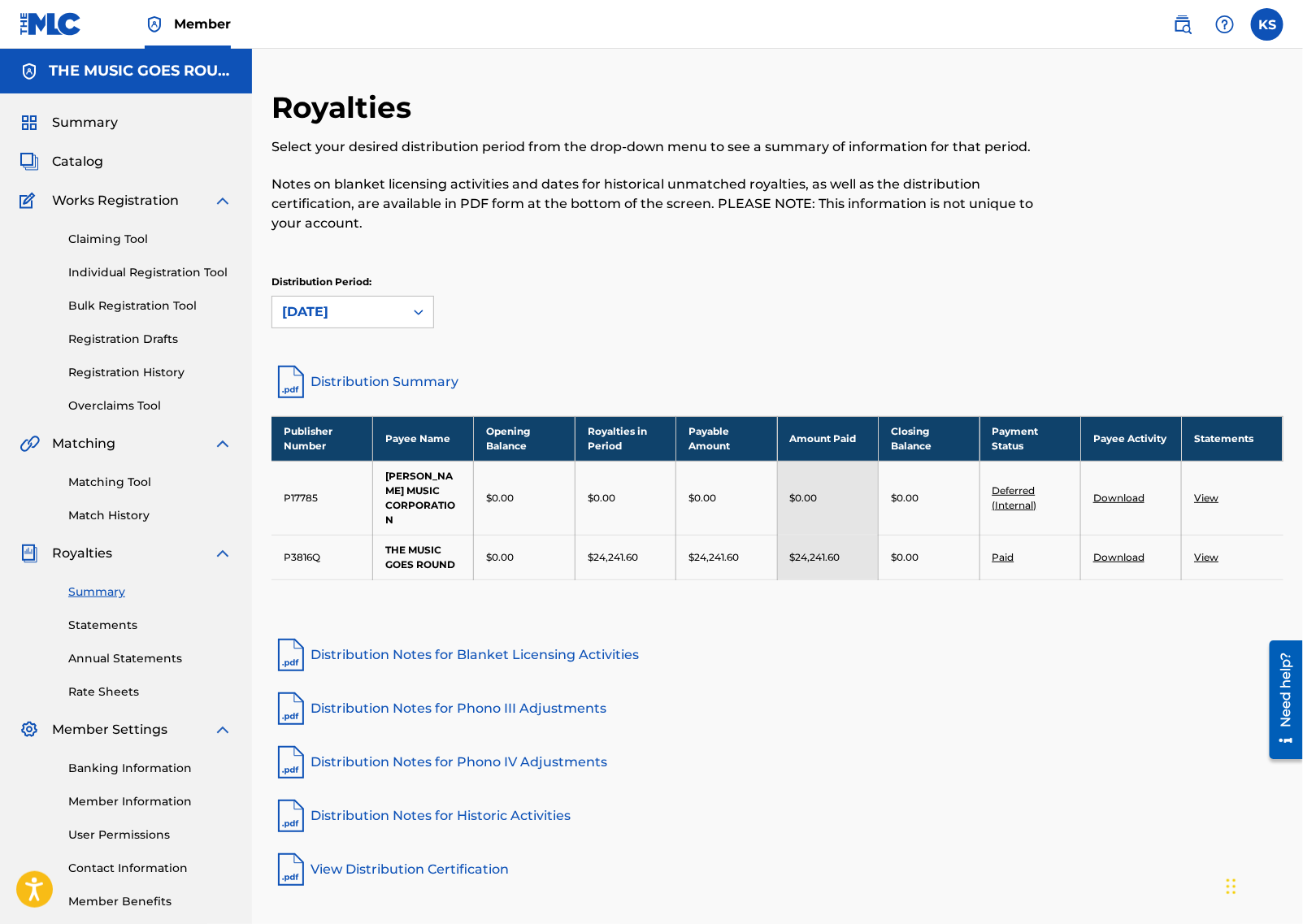
click at [1114, 555] on link "Download" at bounding box center [1119, 557] width 51 height 13
click at [362, 310] on div "[DATE]" at bounding box center [338, 312] width 113 height 19
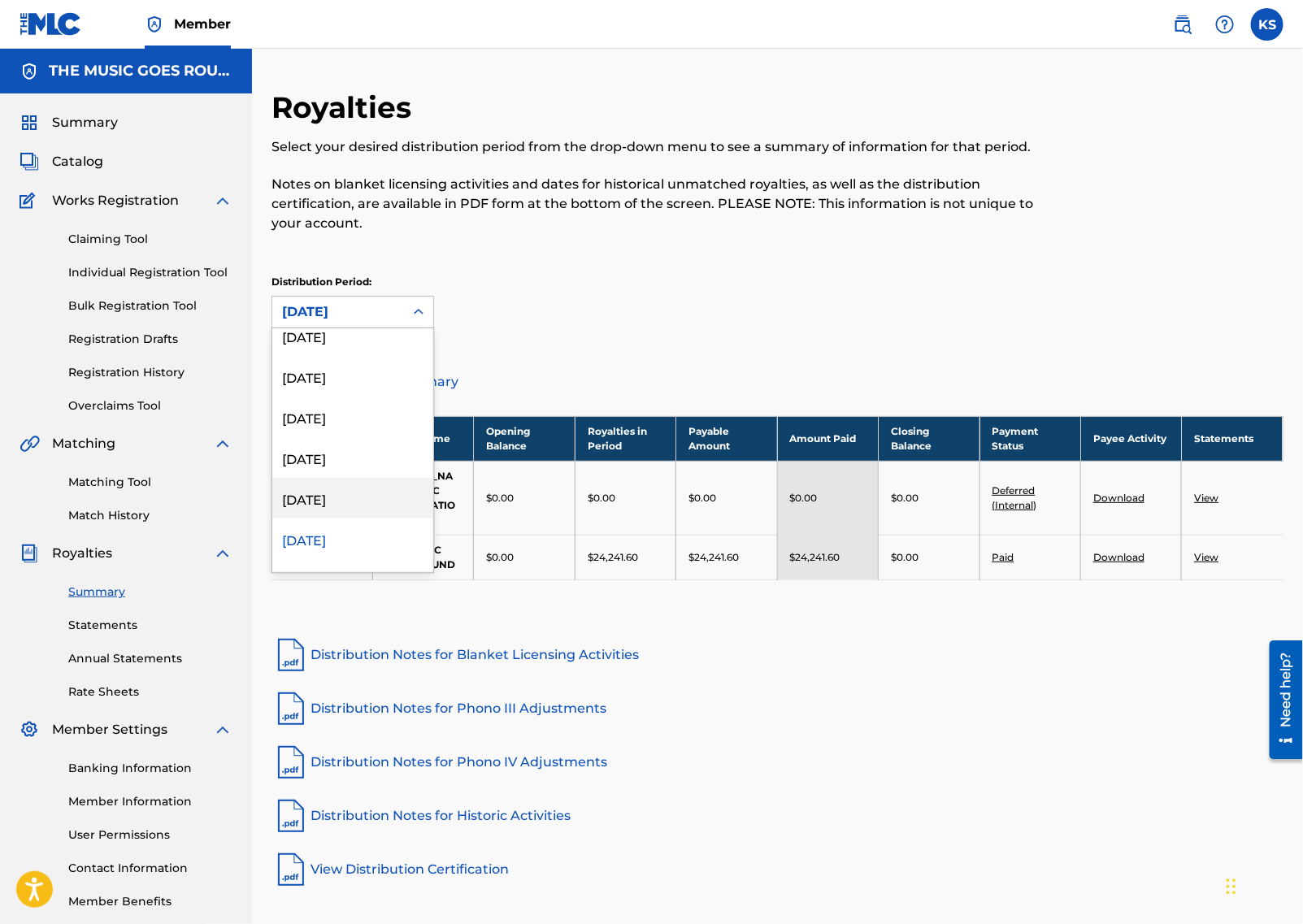
scroll to position [216, 0]
click at [333, 415] on div "[DATE]" at bounding box center [353, 417] width 161 height 41
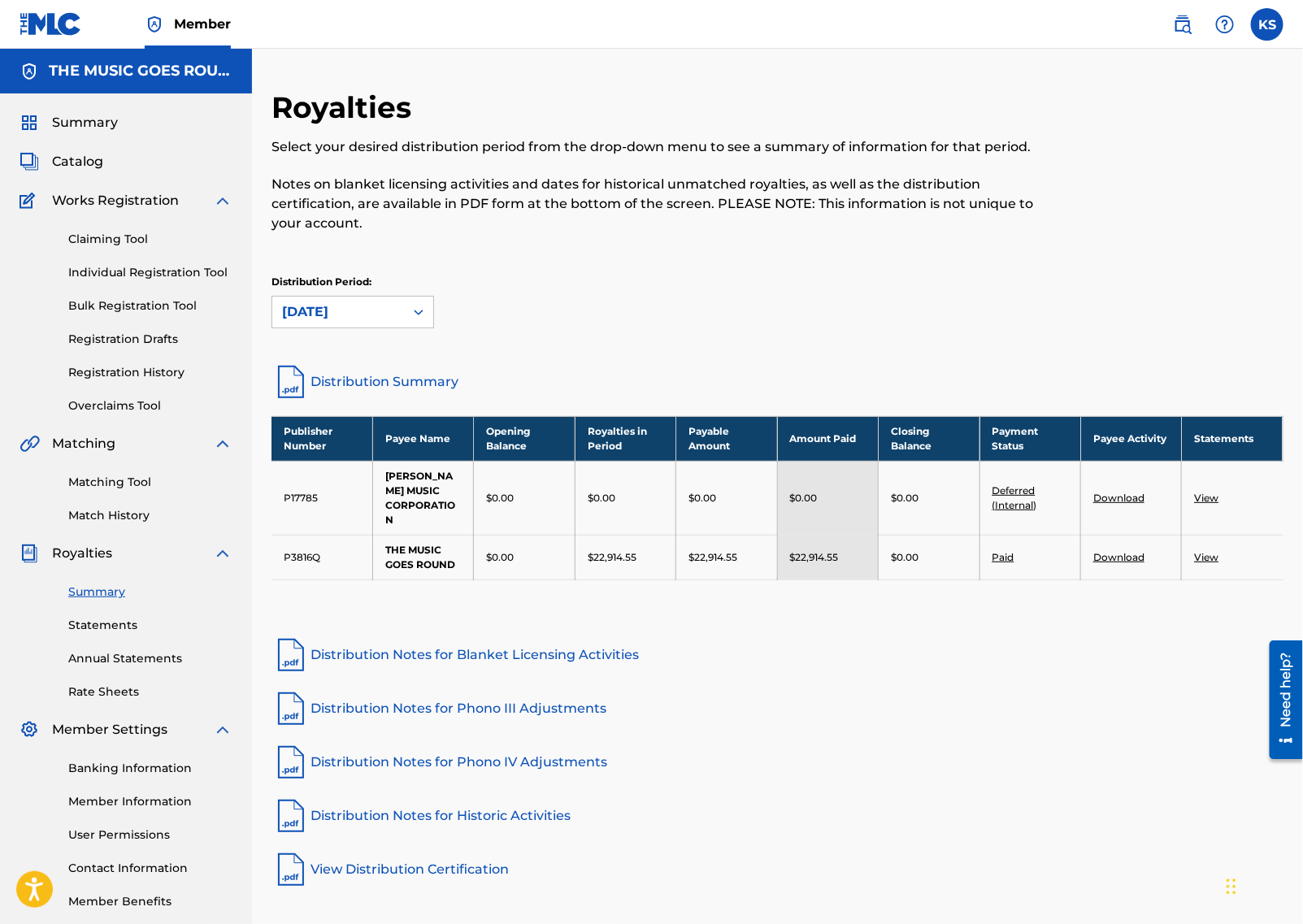
click at [1111, 556] on link "Download" at bounding box center [1119, 557] width 51 height 13
click at [408, 317] on div at bounding box center [418, 312] width 29 height 29
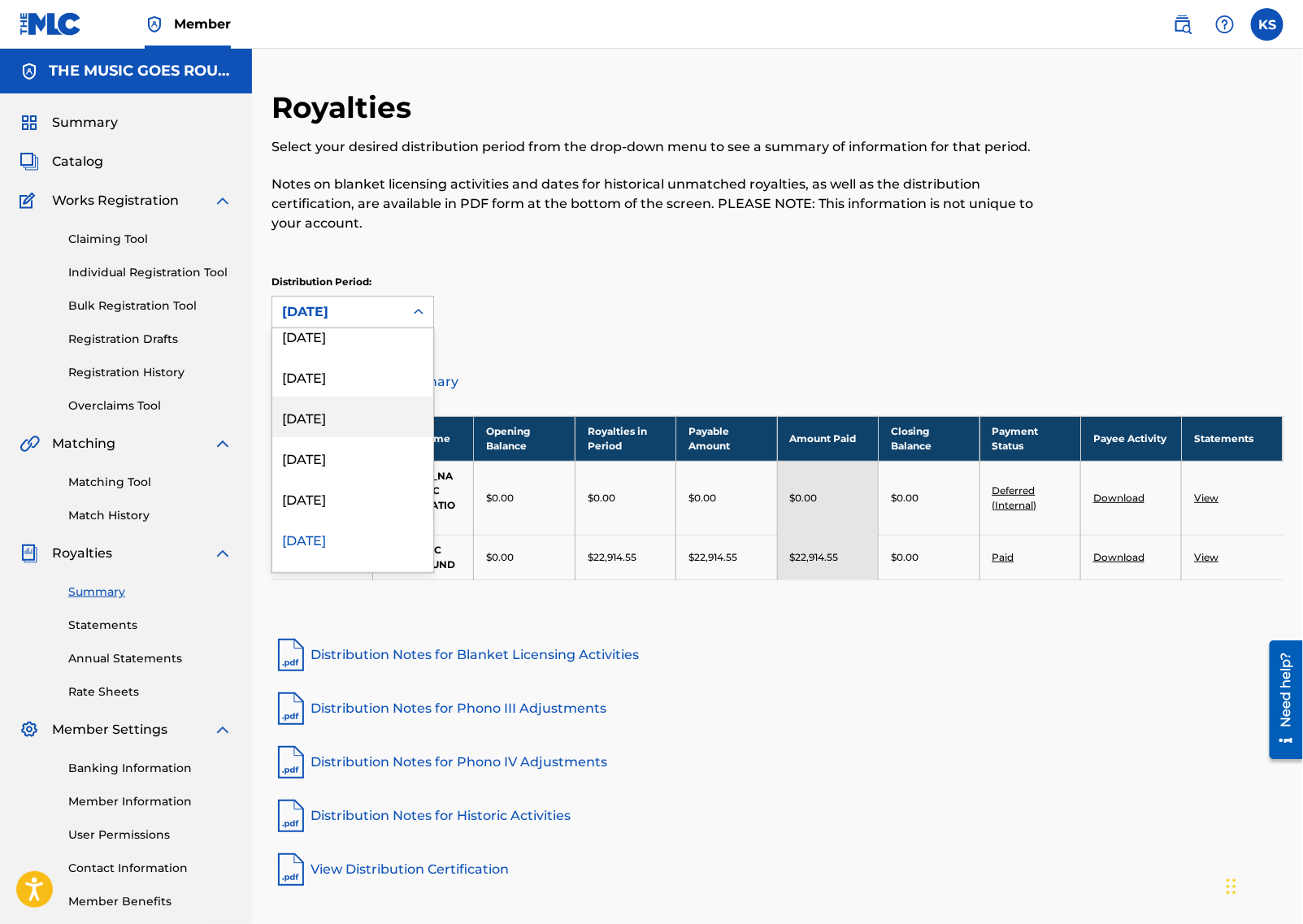
scroll to position [176, 0]
click at [360, 491] on div "[DATE]" at bounding box center [353, 498] width 161 height 41
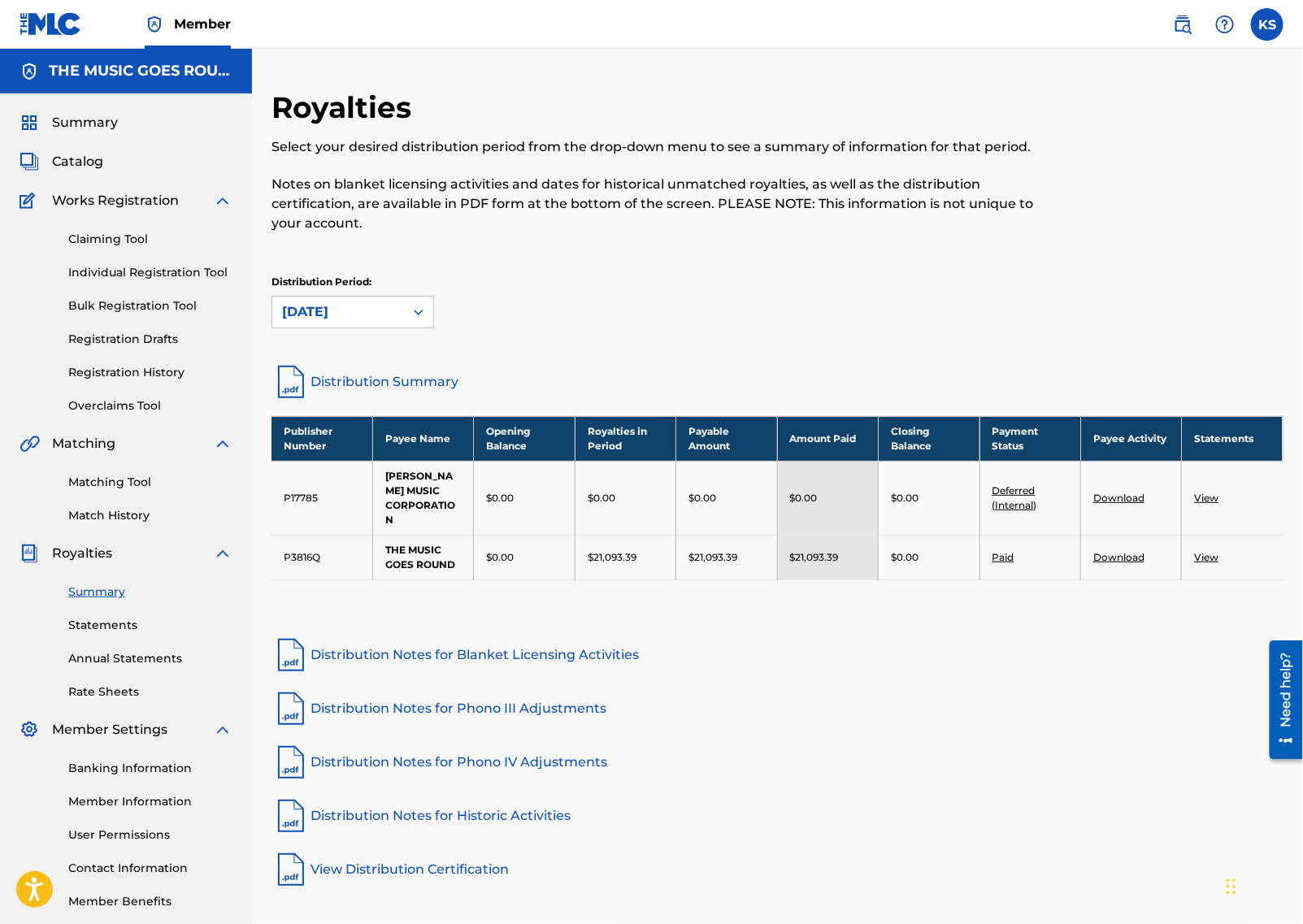
click at [1129, 556] on link "Download" at bounding box center [1119, 557] width 51 height 13
click at [42, 294] on div "Claiming Tool Individual Registration Tool Bulk Registration Tool Registration …" at bounding box center [125, 312] width 213 height 204
